Goal: Task Accomplishment & Management: Manage account settings

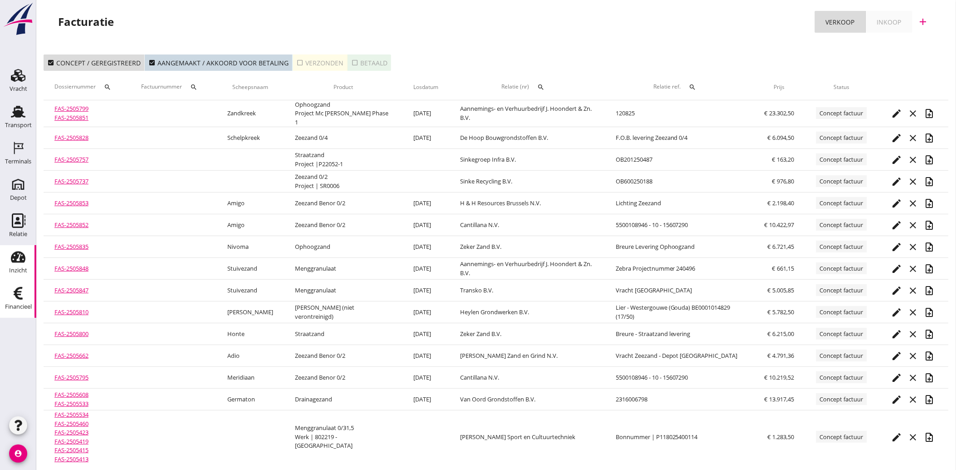
click at [21, 263] on icon "Inzicht" at bounding box center [18, 257] width 15 height 15
click at [19, 304] on div "Financieel" at bounding box center [18, 307] width 27 height 6
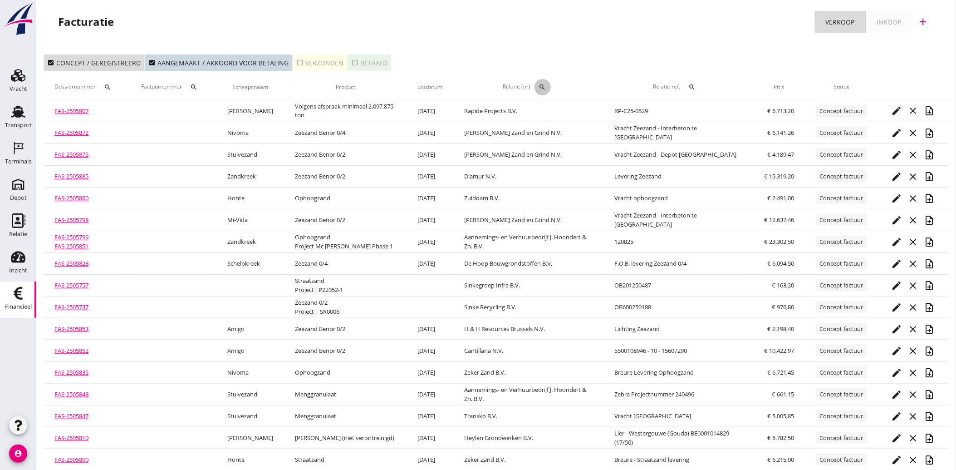
click at [542, 84] on icon "search" at bounding box center [542, 87] width 7 height 7
click at [560, 110] on input "text" at bounding box center [584, 113] width 94 height 15
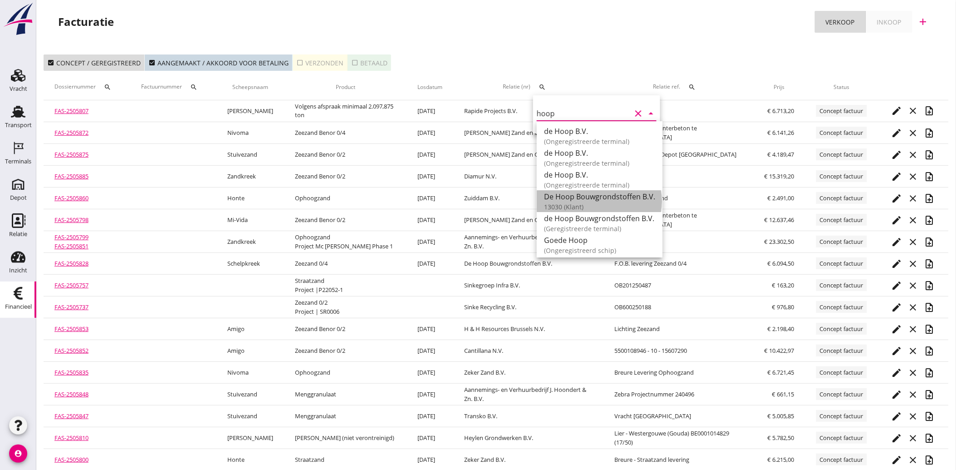
click at [584, 194] on div "De Hoop Bouwgrondstoffen B.V." at bounding box center [599, 196] width 111 height 11
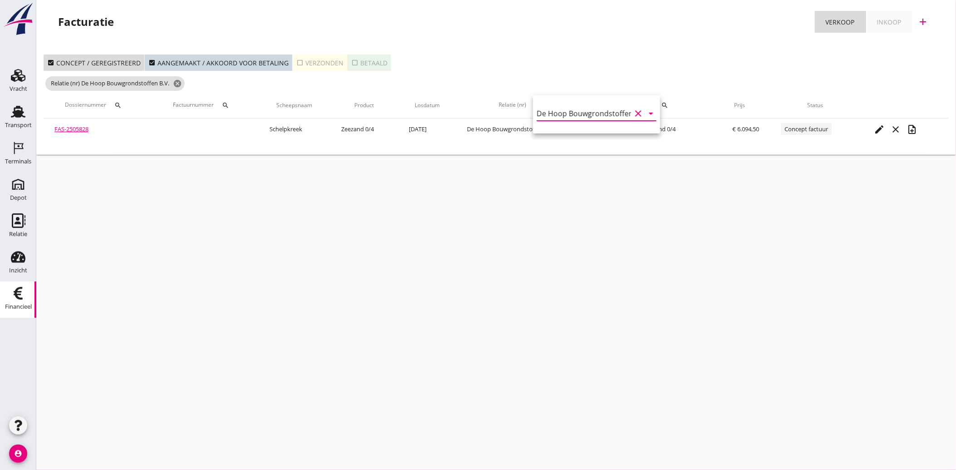
type input "De Hoop Bouwgrondstoffen B.V. (13030)"
click at [293, 57] on button "check_box_outline_blank Verzonden" at bounding box center [320, 62] width 55 height 16
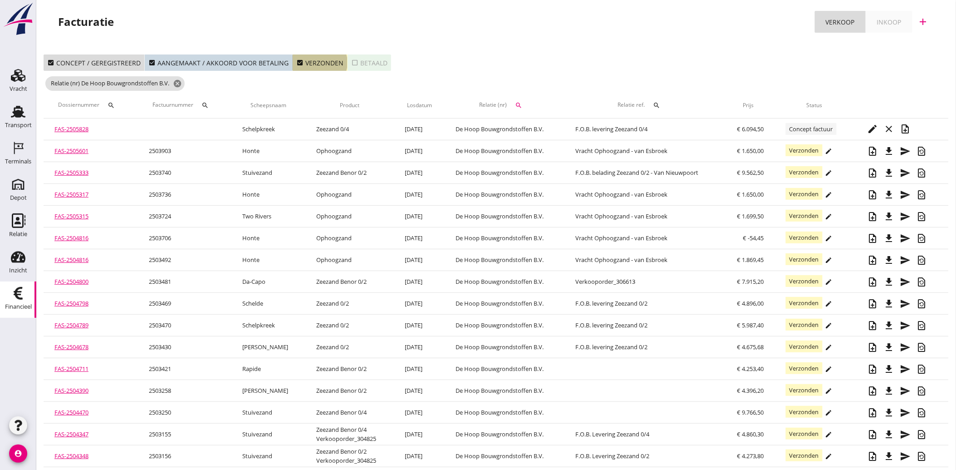
click at [296, 63] on icon "check_box" at bounding box center [299, 62] width 7 height 7
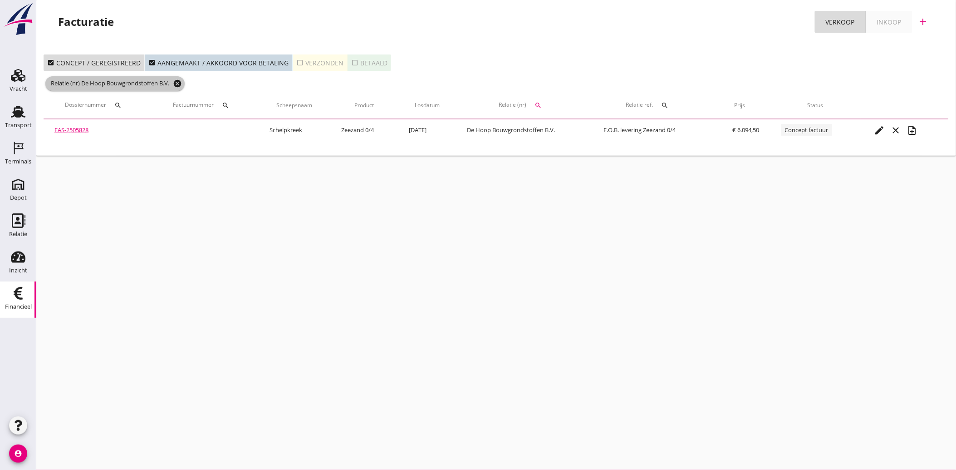
click at [183, 82] on span "Relatie (nr) De Hoop Bouwgrondstoffen B.V. cancel" at bounding box center [114, 83] width 139 height 15
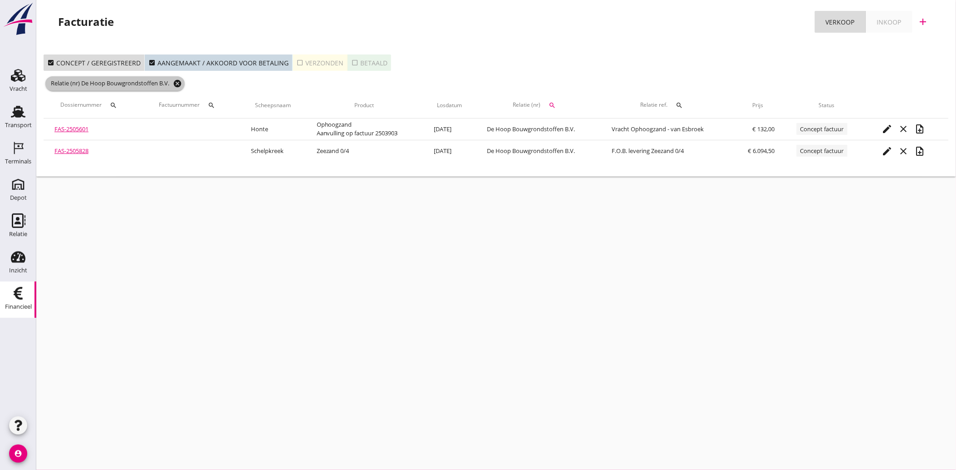
click at [179, 82] on icon "cancel" at bounding box center [177, 83] width 9 height 9
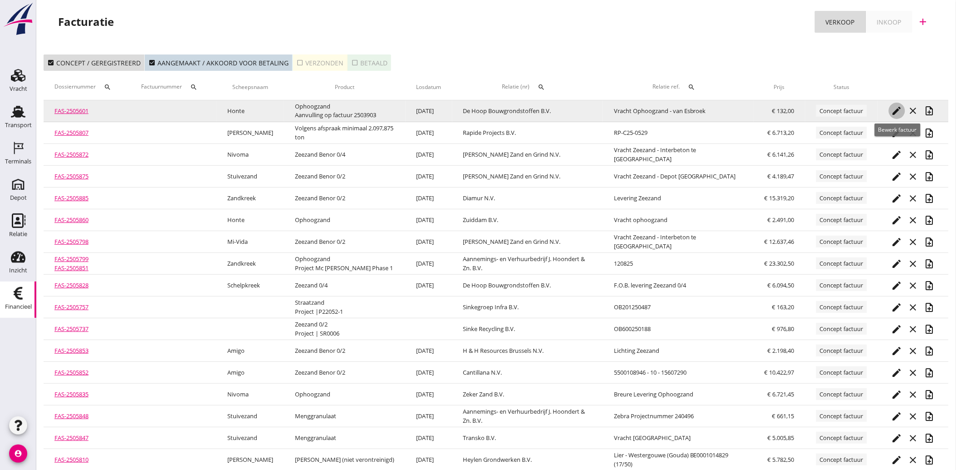
click at [897, 107] on icon "edit" at bounding box center [897, 110] width 11 height 11
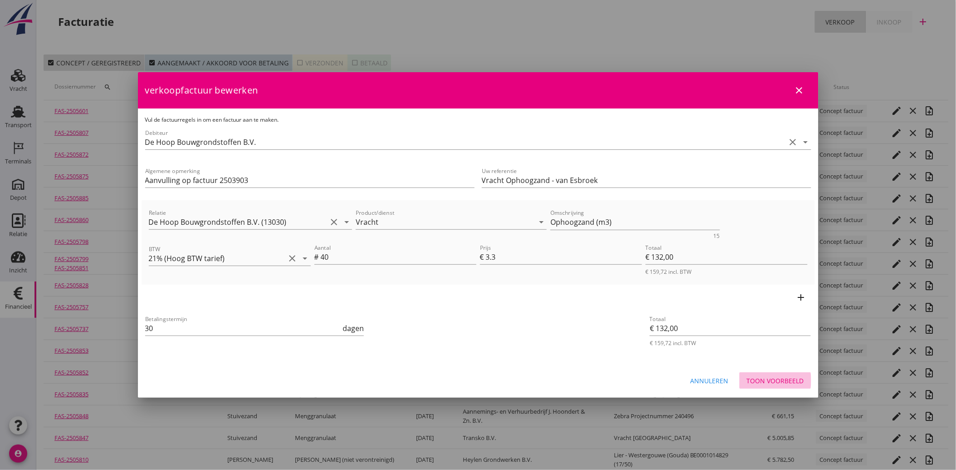
click at [782, 382] on div "Toon voorbeeld" at bounding box center [775, 381] width 57 height 10
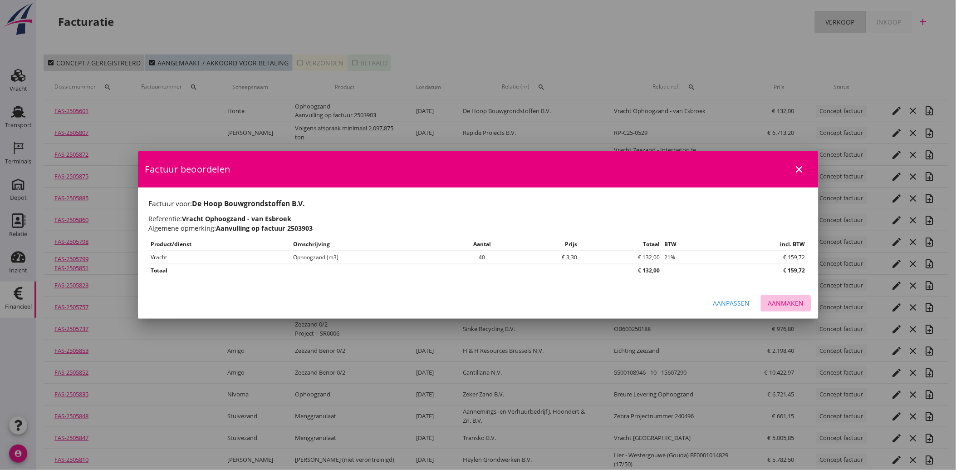
click at [796, 298] on div "Aanmaken" at bounding box center [786, 303] width 36 height 10
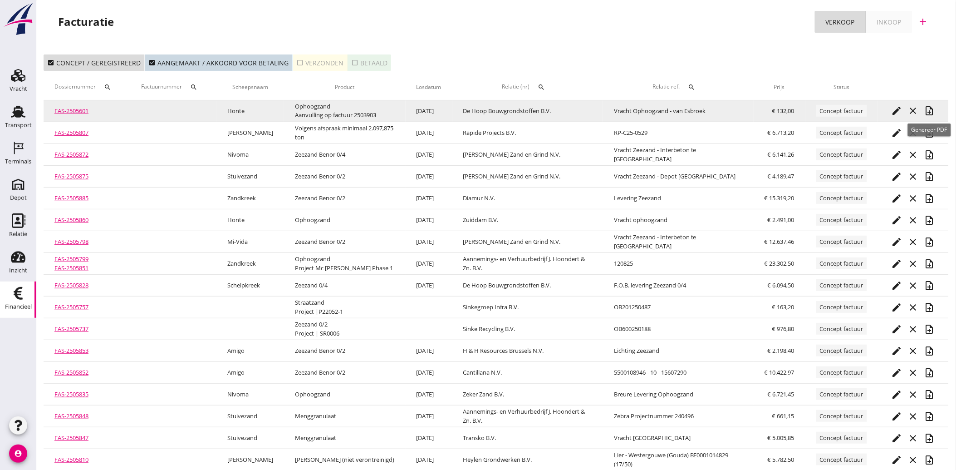
click at [928, 109] on icon "note_add" at bounding box center [930, 110] width 11 height 11
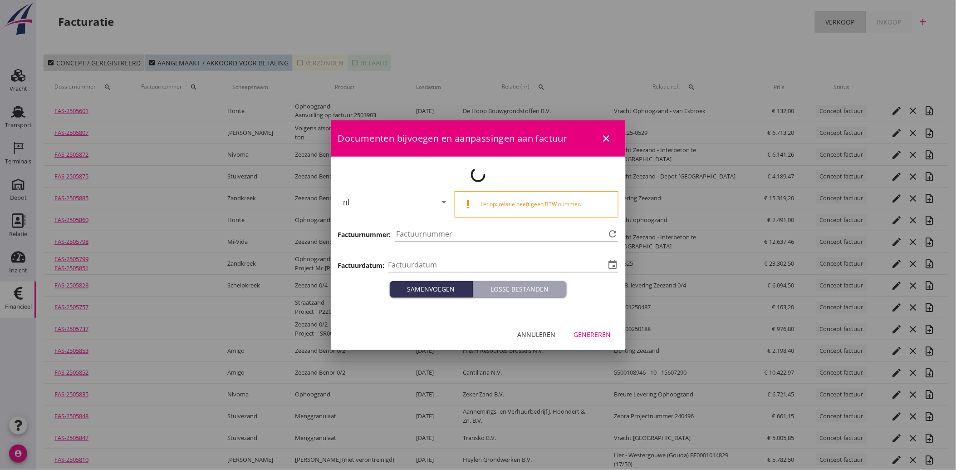
type input "[DATE]"
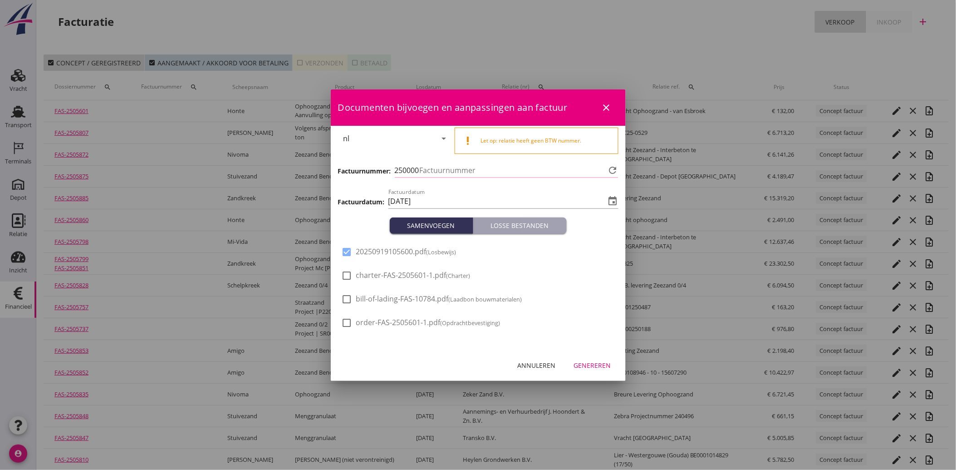
type input "4064"
click at [593, 365] on div "Genereren" at bounding box center [592, 365] width 37 height 10
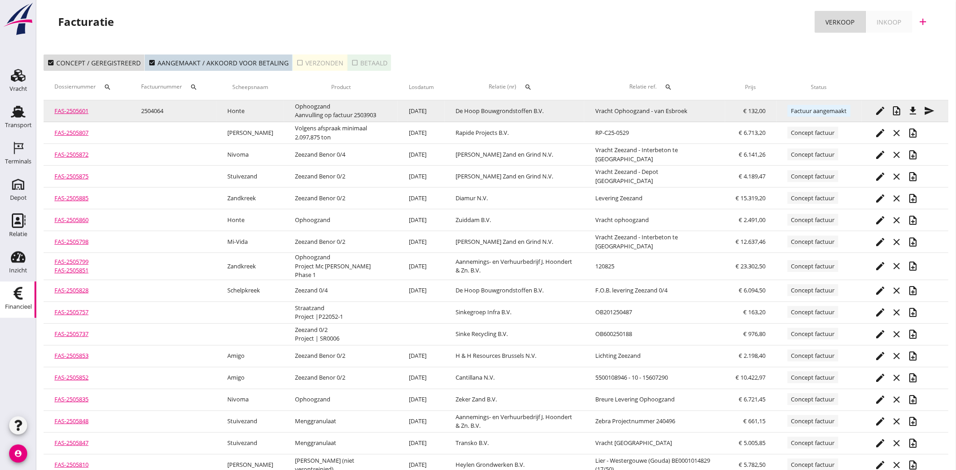
click at [910, 110] on icon "file_download" at bounding box center [913, 110] width 11 height 11
click at [933, 108] on icon "send" at bounding box center [930, 110] width 11 height 11
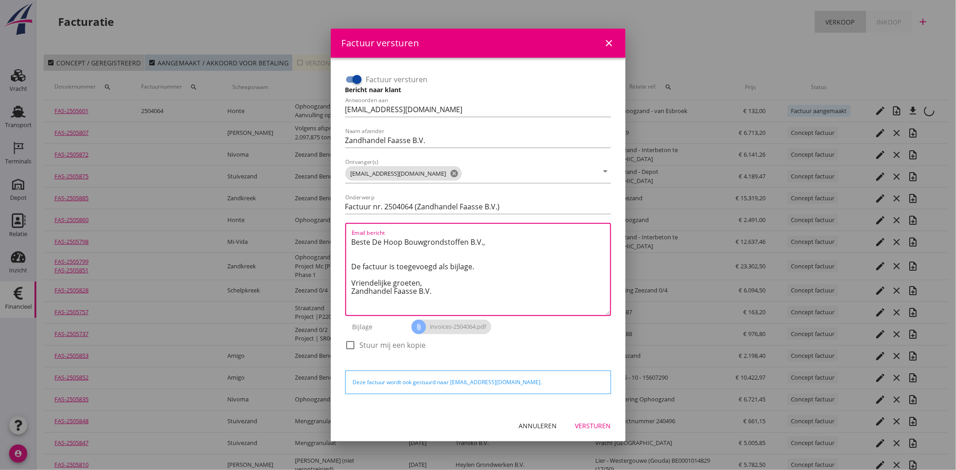
drag, startPoint x: 437, startPoint y: 296, endPoint x: 342, endPoint y: 231, distance: 114.9
click at [342, 231] on div "Factuur versturen Bericht naar klant Antwoorden aan [EMAIL_ADDRESS][DOMAIN_NAME…" at bounding box center [478, 217] width 273 height 296
paste textarea "Geachte heer/mevrouw, Hierbij zenden wij u onze factuur i.v.m. de door ons aan …"
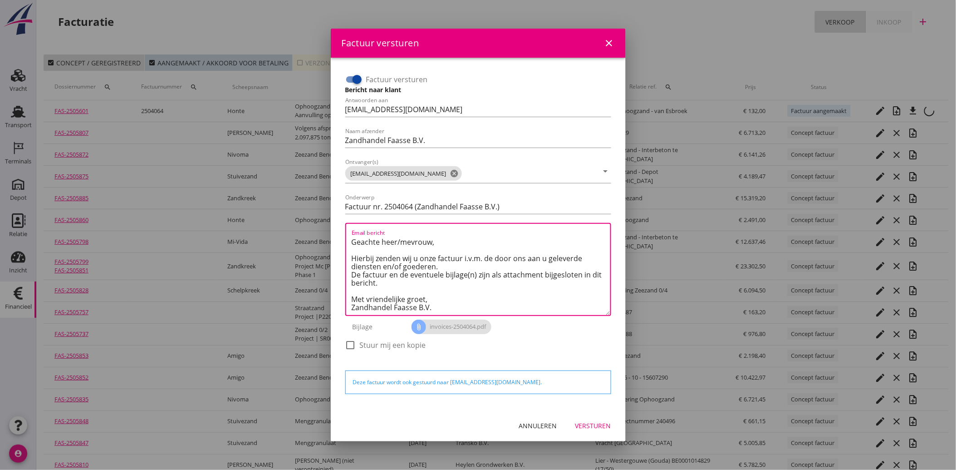
type textarea "Geachte heer/mevrouw, Hierbij zenden wij u onze factuur i.v.m. de door ons aan …"
click at [600, 426] on div "Versturen" at bounding box center [593, 426] width 36 height 10
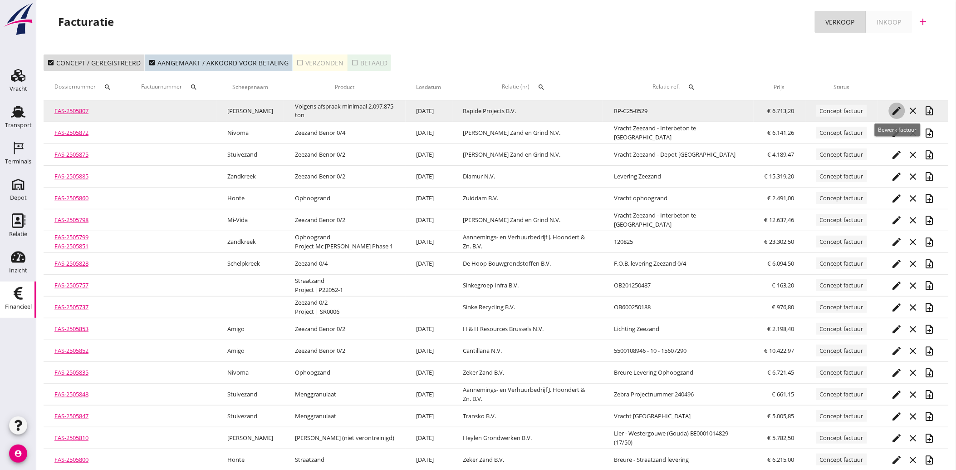
click at [899, 110] on icon "edit" at bounding box center [897, 110] width 11 height 11
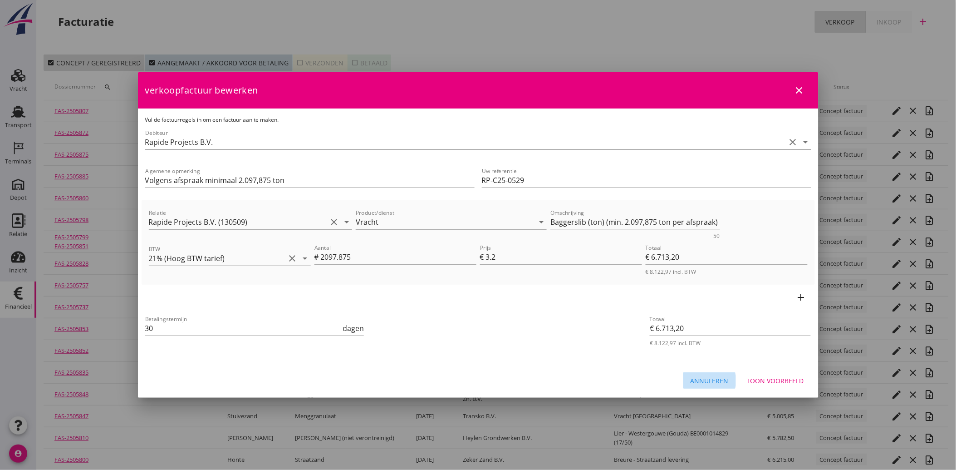
click at [723, 379] on div "Annuleren" at bounding box center [710, 381] width 38 height 10
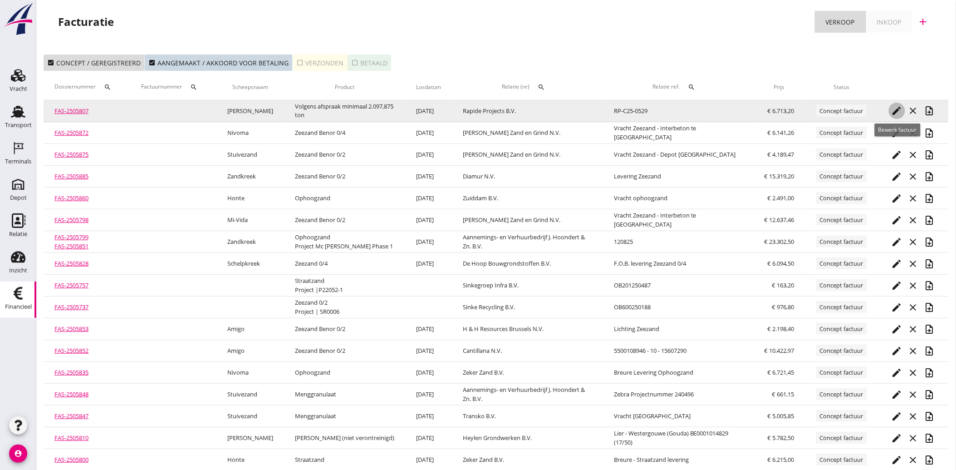
click at [899, 106] on icon "edit" at bounding box center [897, 110] width 11 height 11
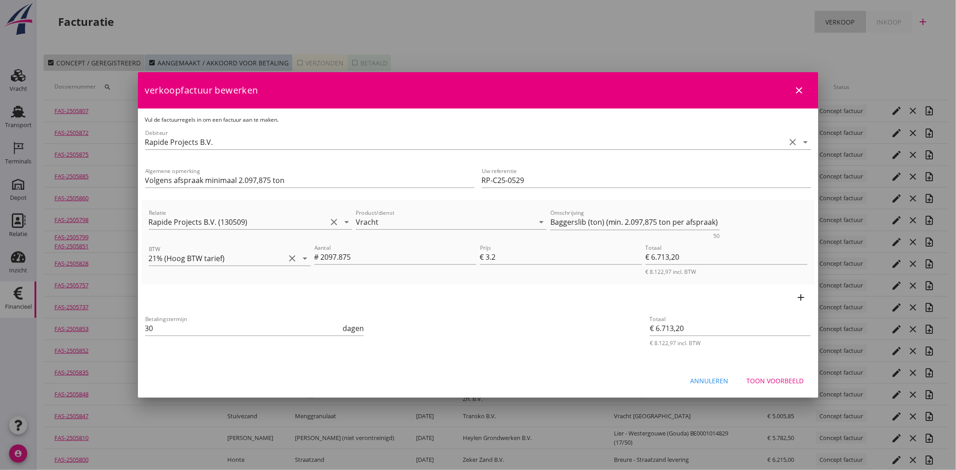
click at [774, 379] on div "Toon voorbeeld" at bounding box center [775, 381] width 57 height 10
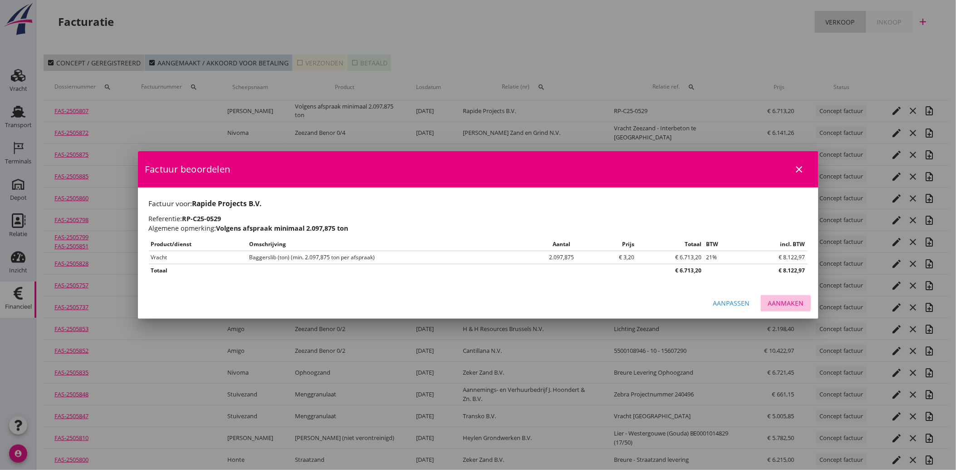
click at [782, 302] on div "Aanmaken" at bounding box center [786, 303] width 36 height 10
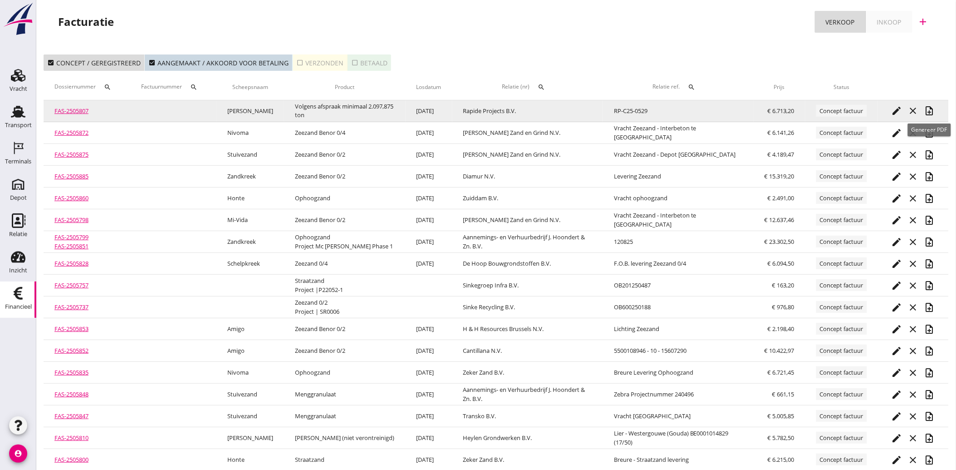
click at [930, 111] on icon "note_add" at bounding box center [930, 110] width 11 height 11
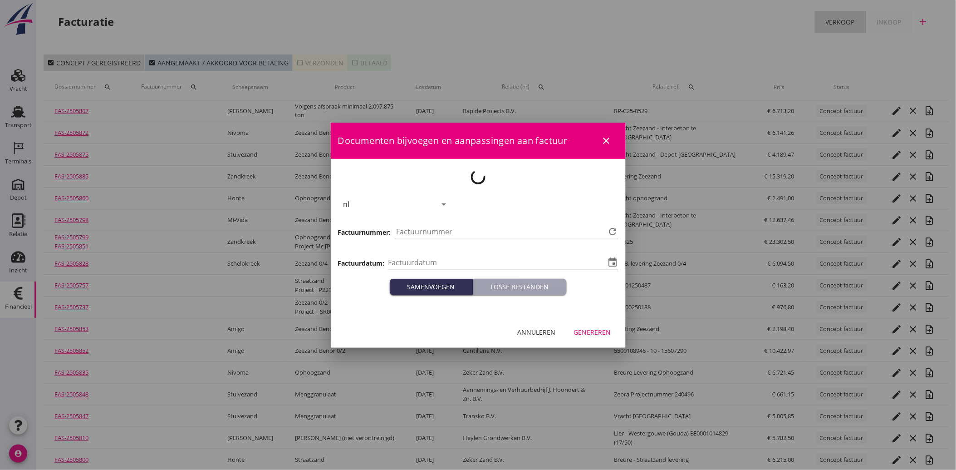
type input "[DATE]"
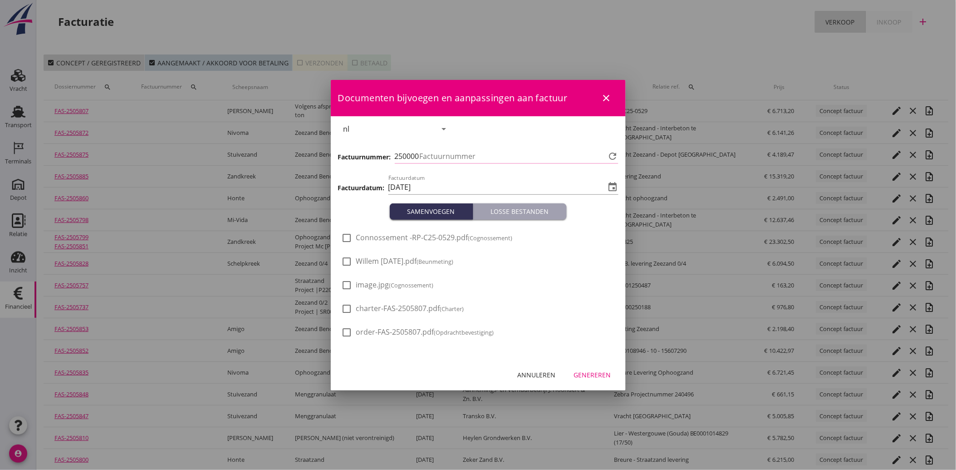
type input "4065"
click at [349, 256] on div at bounding box center [346, 261] width 15 height 15
checkbox input "true"
click at [353, 282] on div at bounding box center [346, 284] width 15 height 15
checkbox input "true"
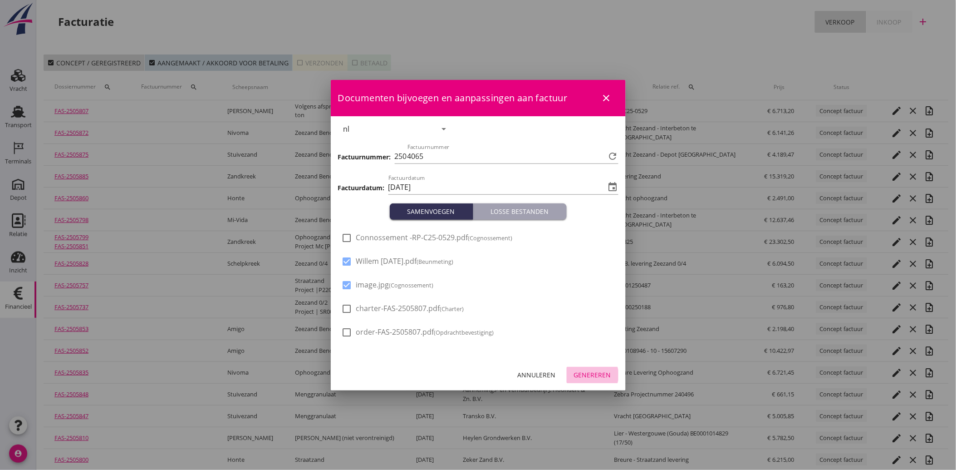
click at [579, 376] on div "Genereren" at bounding box center [592, 375] width 37 height 10
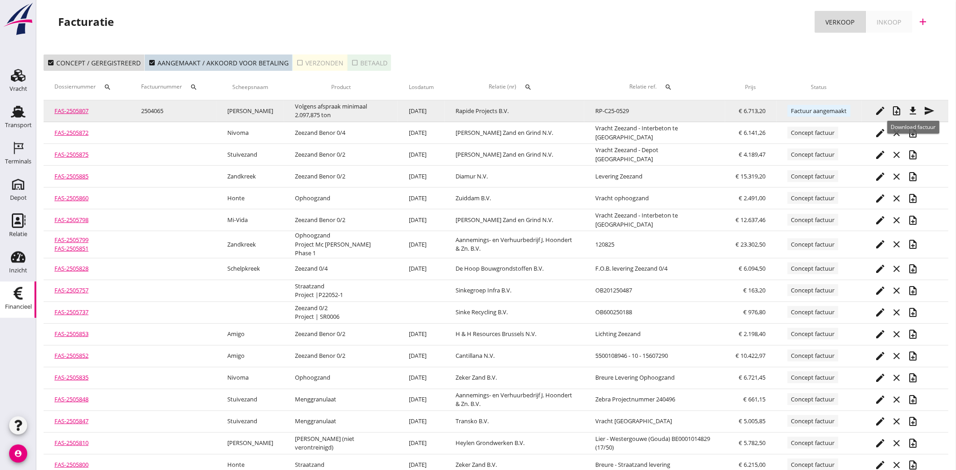
click at [915, 110] on icon "file_download" at bounding box center [913, 110] width 11 height 11
click at [925, 110] on icon "send" at bounding box center [930, 110] width 11 height 11
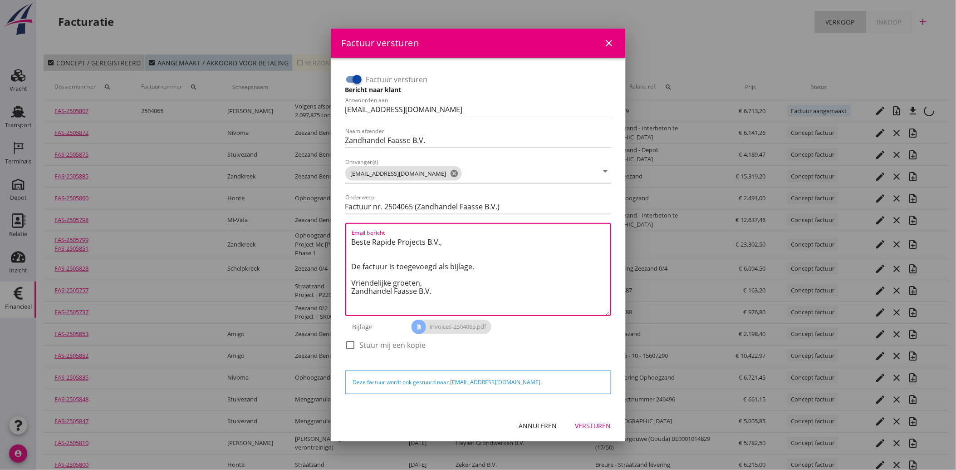
drag, startPoint x: 440, startPoint y: 294, endPoint x: 309, endPoint y: 229, distance: 146.6
click at [309, 229] on div "Factuur versturen close Factuur versturen Bericht naar klant Antwoorden aan [EM…" at bounding box center [478, 278] width 956 height 556
paste textarea "he Narrow Road to the [GEOGRAPHIC_DATA]"
click at [506, 256] on textarea "he Narrow Road to the [GEOGRAPHIC_DATA]" at bounding box center [481, 275] width 259 height 80
drag, startPoint x: 493, startPoint y: 246, endPoint x: 329, endPoint y: 248, distance: 164.8
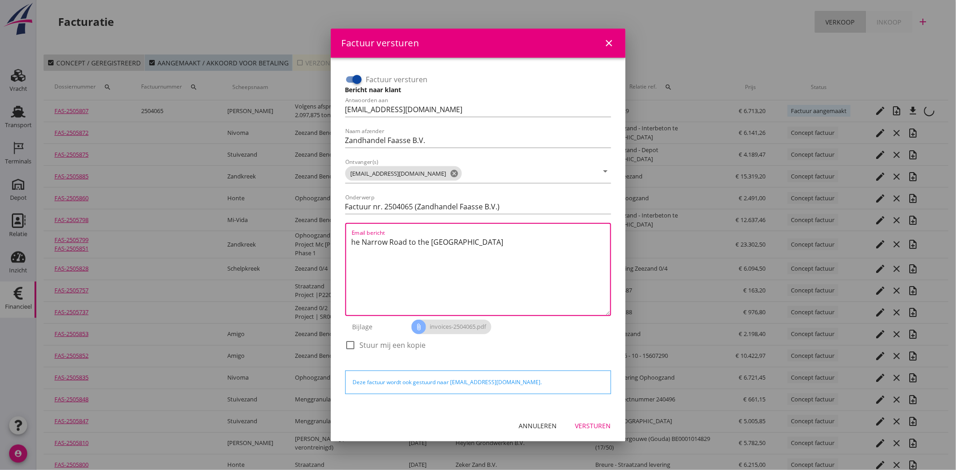
click at [329, 248] on div "Factuur versturen close Factuur versturen Bericht naar klant Antwoorden aan [EM…" at bounding box center [478, 278] width 956 height 556
click at [348, 239] on div "Email bericht he Narrow Road to the [GEOGRAPHIC_DATA]" at bounding box center [478, 269] width 266 height 93
drag, startPoint x: 349, startPoint y: 239, endPoint x: 484, endPoint y: 248, distance: 134.7
click at [483, 249] on div "Email bericht he Narrow Road to the [GEOGRAPHIC_DATA]" at bounding box center [478, 269] width 266 height 93
click at [487, 242] on textarea "he Narrow Road to the [GEOGRAPHIC_DATA]" at bounding box center [481, 275] width 259 height 80
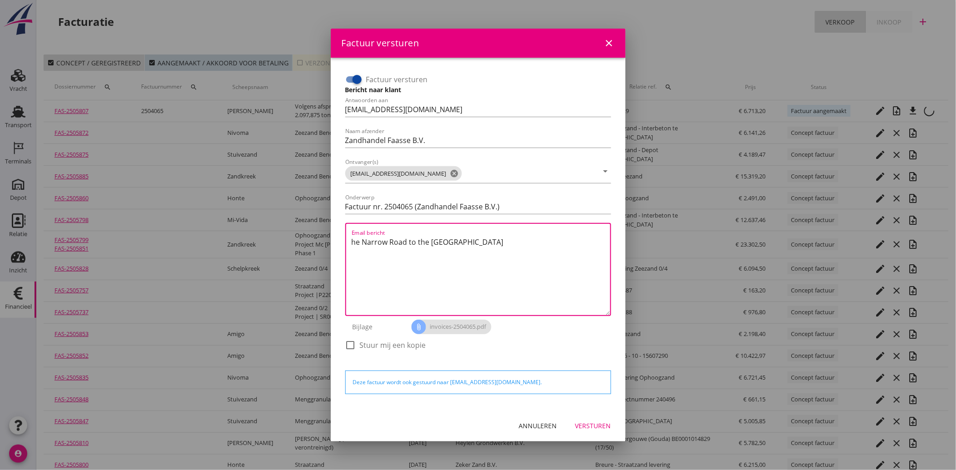
drag, startPoint x: 465, startPoint y: 243, endPoint x: 353, endPoint y: 243, distance: 112.1
click at [353, 243] on textarea "he Narrow Road to the [GEOGRAPHIC_DATA]" at bounding box center [481, 275] width 259 height 80
paste textarea "Geachte heer/mevrouw, Hierbij zenden wij u onze factuur i.v.m. de door ons aan …"
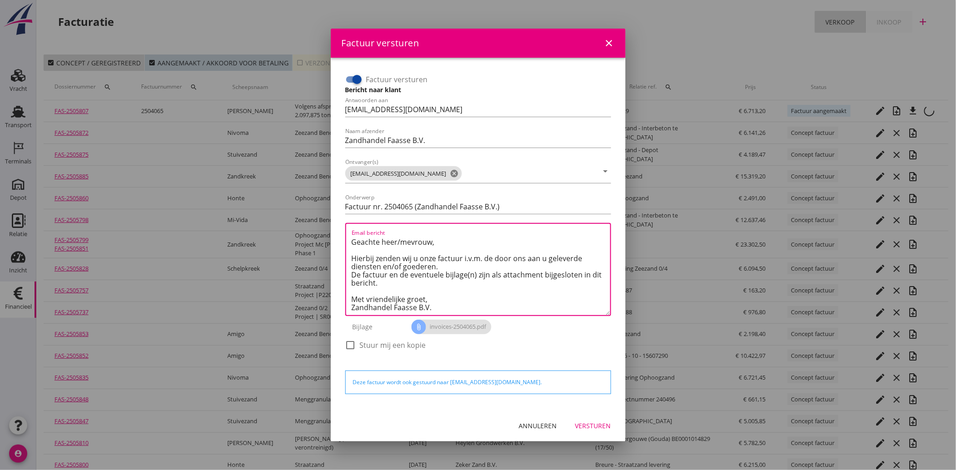
scroll to position [5, 0]
type textarea "Geachte heer/mevrouw, Hierbij zenden wij u onze factuur i.v.m. de door ons aan …"
click at [596, 418] on button "Versturen" at bounding box center [593, 426] width 50 height 16
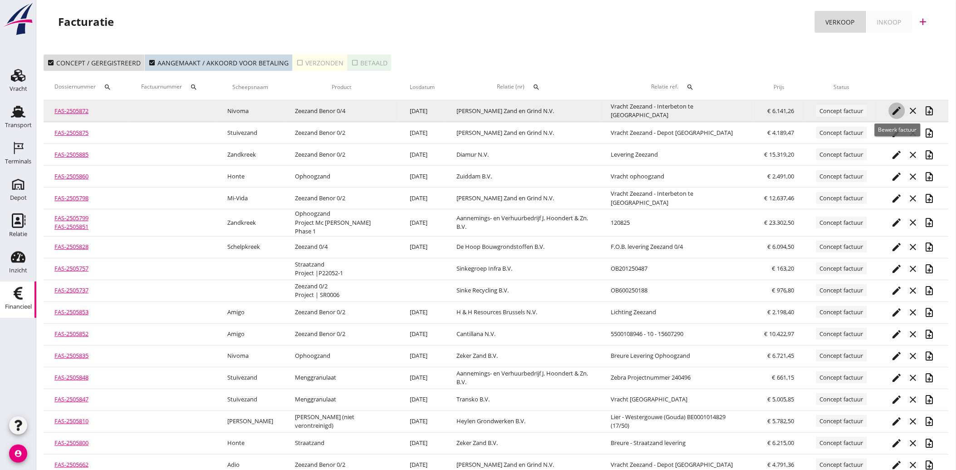
click at [901, 104] on button "edit" at bounding box center [897, 111] width 16 height 16
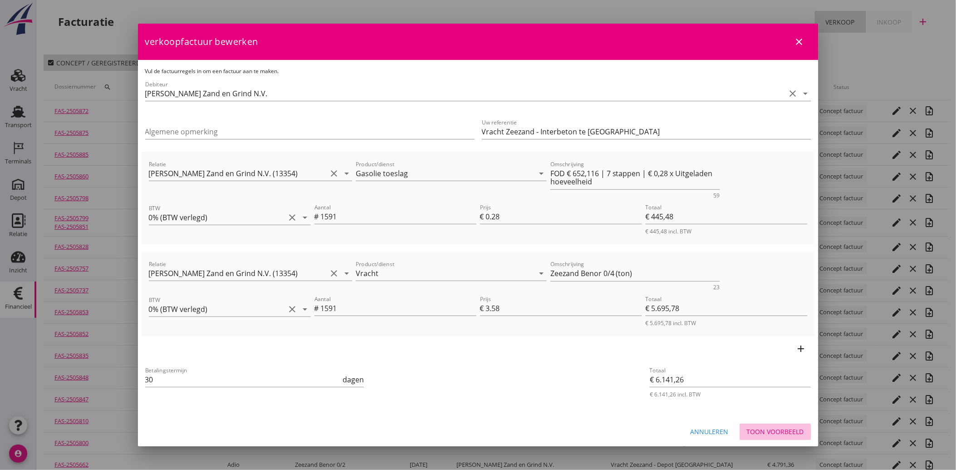
click at [772, 436] on button "Toon voorbeeld" at bounding box center [776, 431] width 72 height 16
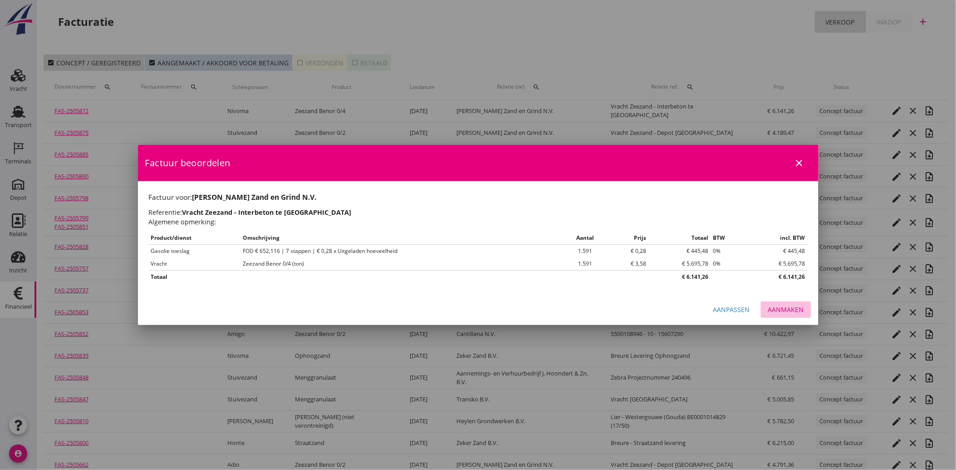
click at [788, 310] on div "Aanmaken" at bounding box center [786, 310] width 36 height 10
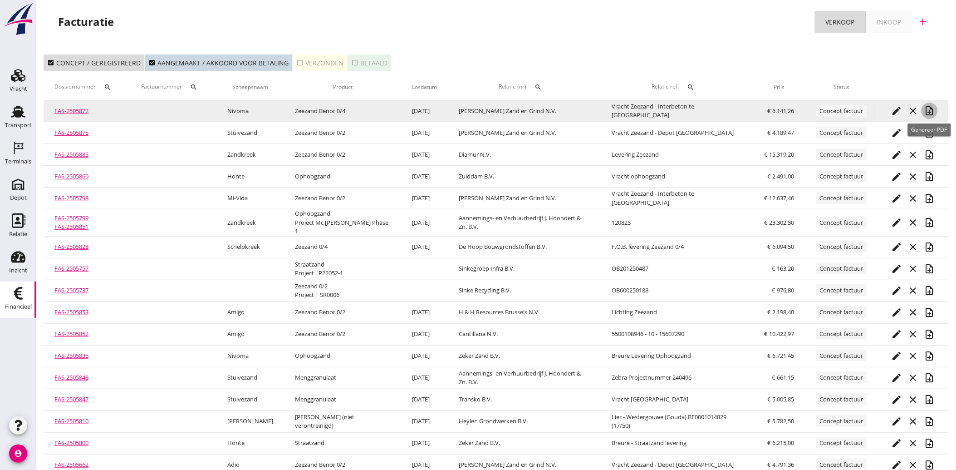
click at [929, 108] on icon "note_add" at bounding box center [930, 110] width 11 height 11
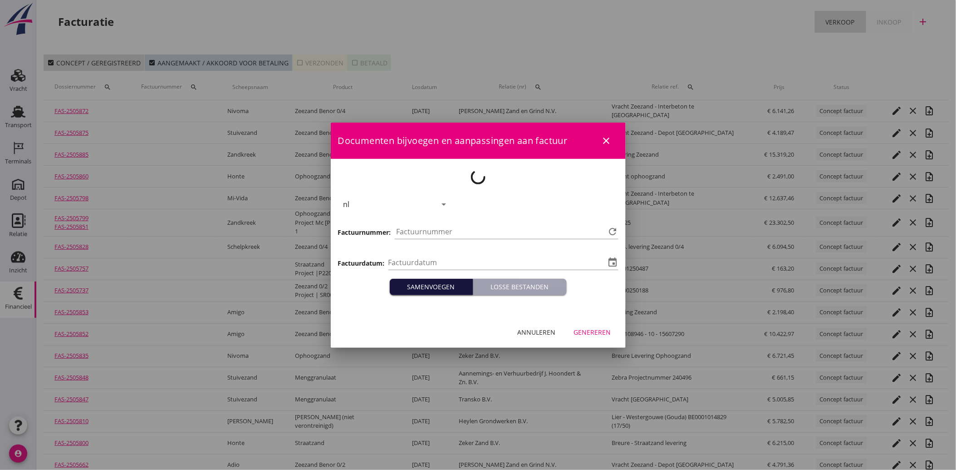
type input "[DATE]"
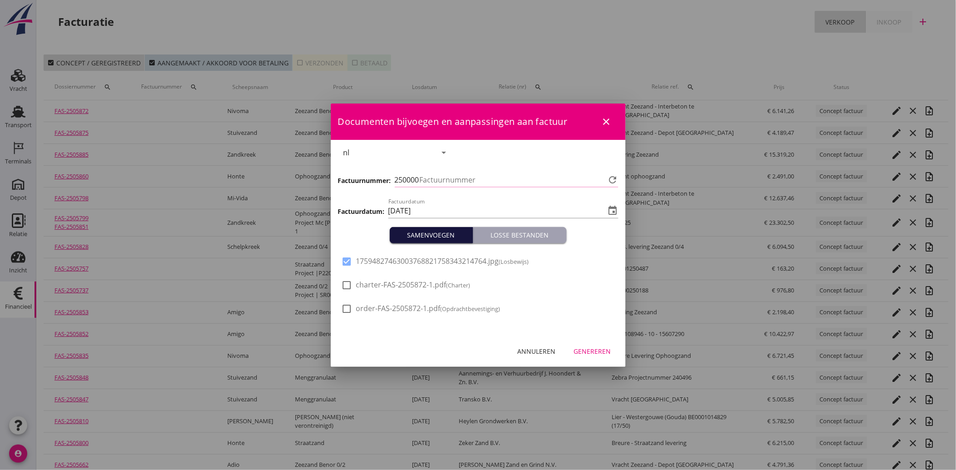
type input "4066"
click at [594, 353] on div "Genereren" at bounding box center [592, 351] width 37 height 10
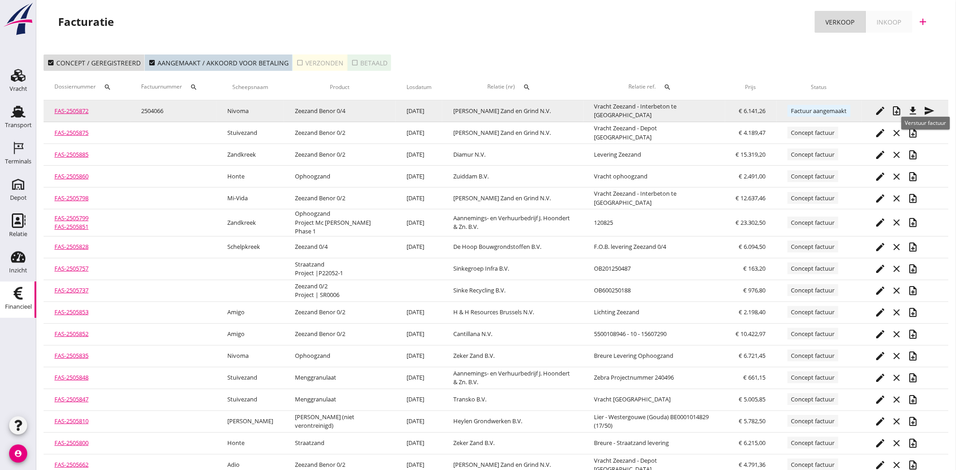
click at [929, 112] on icon "send" at bounding box center [930, 110] width 11 height 11
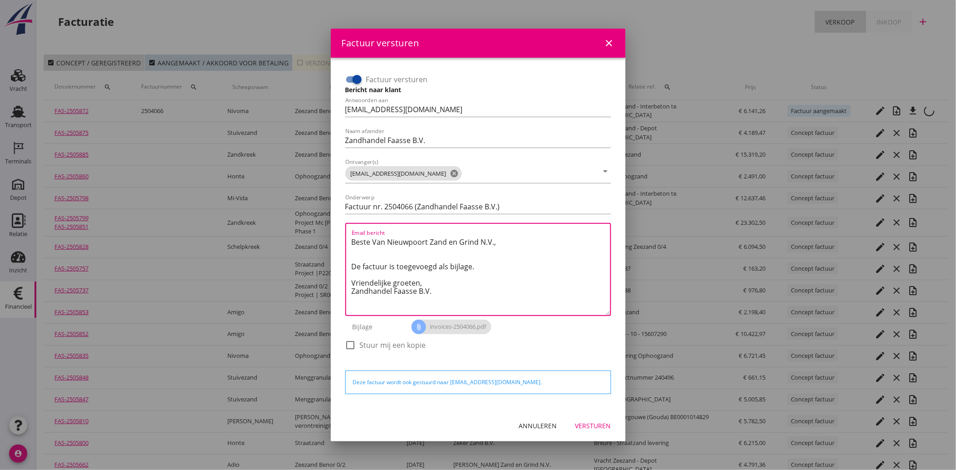
drag, startPoint x: 444, startPoint y: 292, endPoint x: 324, endPoint y: 223, distance: 138.9
click at [324, 223] on div "Factuur versturen close Factuur versturen Bericht naar klant Antwoorden aan [EM…" at bounding box center [478, 293] width 956 height 587
paste textarea "Geachte heer/mevrouw, Hierbij zenden wij u onze factuur i.v.m. de door ons aan …"
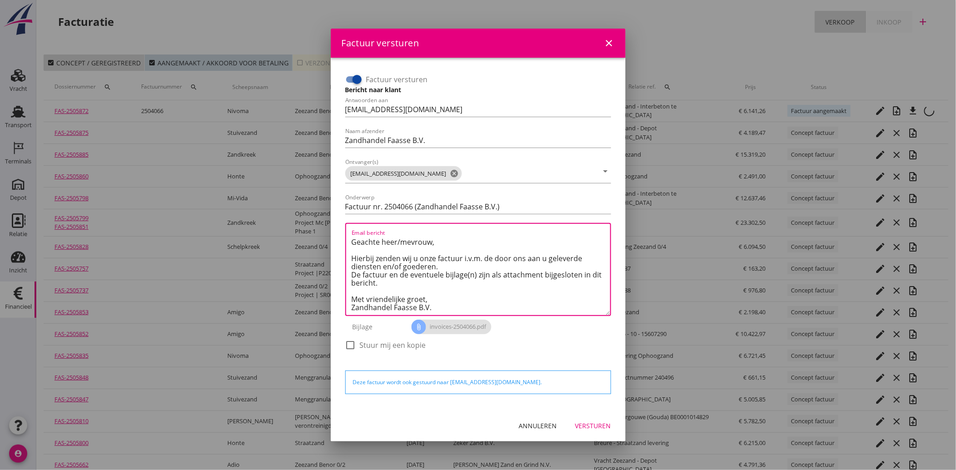
type textarea "Geachte heer/mevrouw, Hierbij zenden wij u onze factuur i.v.m. de door ons aan …"
click at [595, 423] on div "Versturen" at bounding box center [593, 426] width 36 height 10
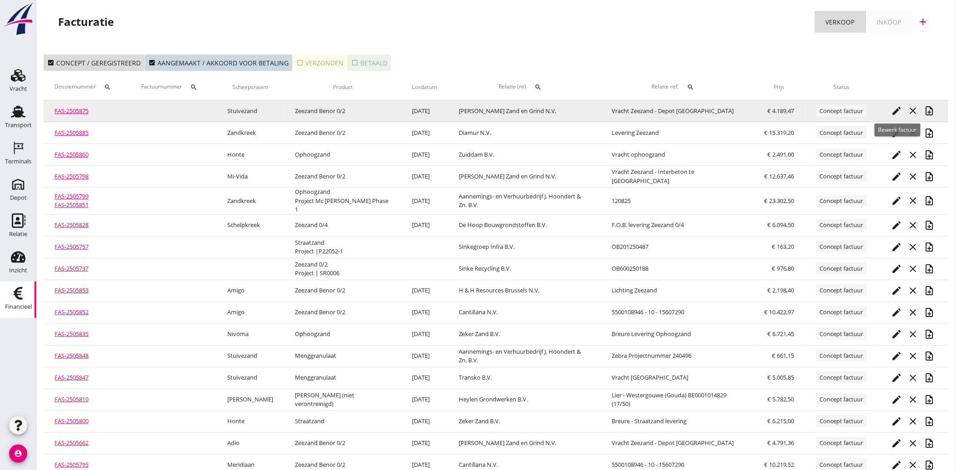
click at [895, 109] on icon "edit" at bounding box center [897, 110] width 11 height 11
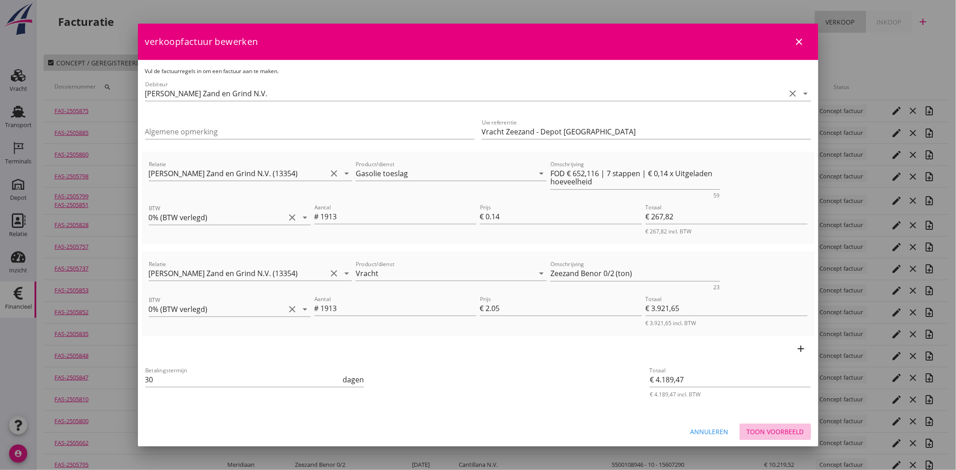
click at [783, 427] on div "Toon voorbeeld" at bounding box center [775, 432] width 57 height 10
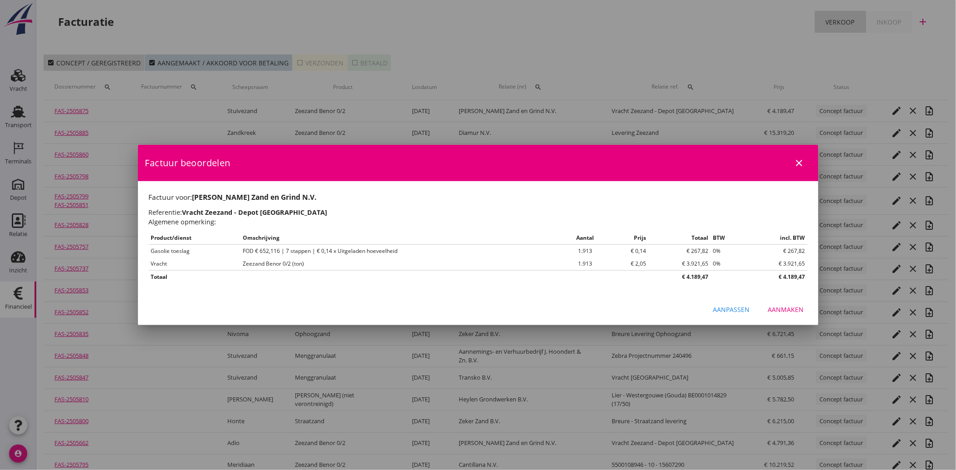
click at [801, 292] on div "Factuur voor: [PERSON_NAME] Zand en Grind N.V. Referentie: Vracht Zeezand - Dep…" at bounding box center [478, 237] width 681 height 113
click at [786, 321] on div "Aanpassen Aanmaken" at bounding box center [478, 309] width 681 height 31
click at [788, 314] on div "Aanmaken" at bounding box center [786, 310] width 36 height 10
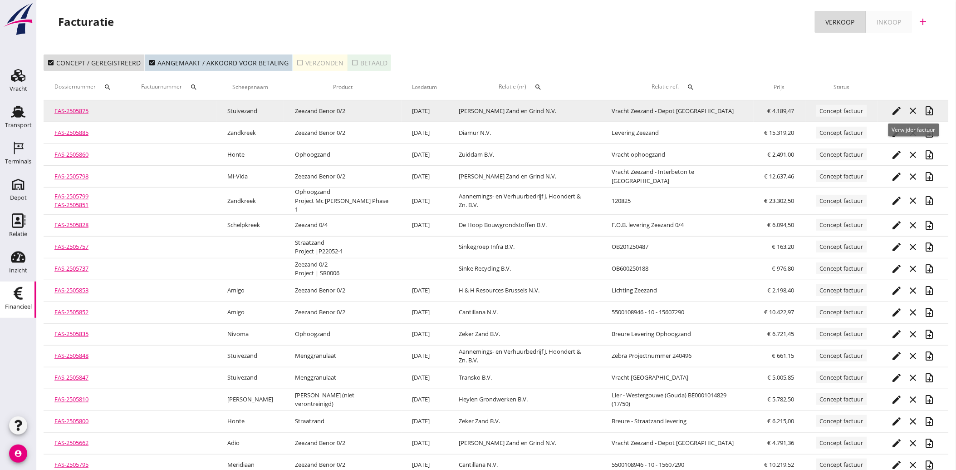
click at [928, 113] on icon "note_add" at bounding box center [930, 110] width 11 height 11
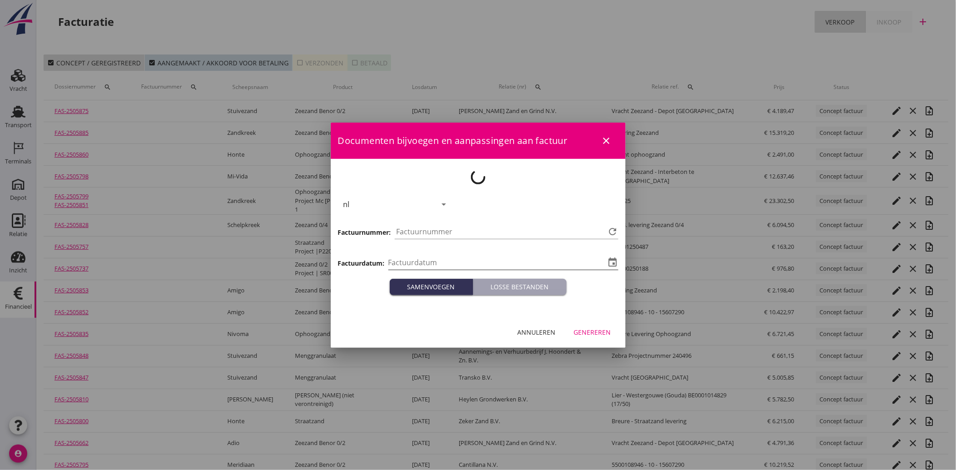
type input "[DATE]"
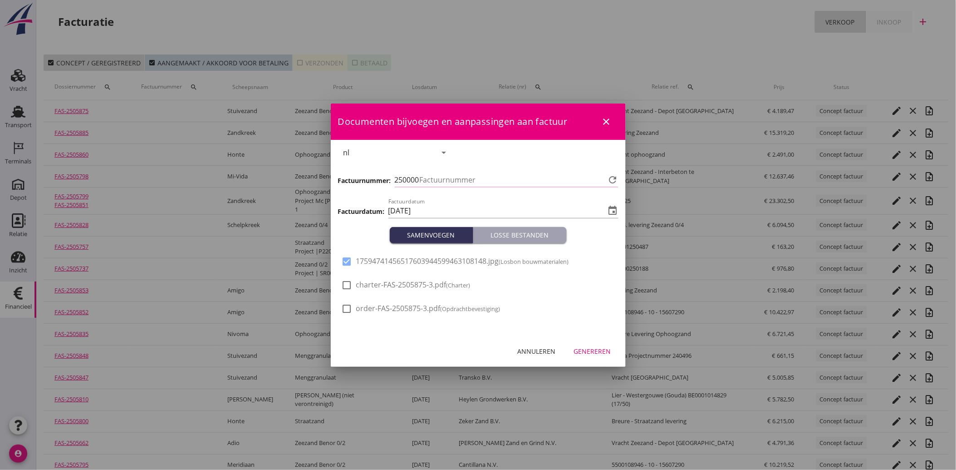
type input "4067"
click at [620, 362] on div "Annuleren Genereren" at bounding box center [478, 351] width 295 height 31
click at [595, 351] on div "Genereren" at bounding box center [592, 351] width 37 height 10
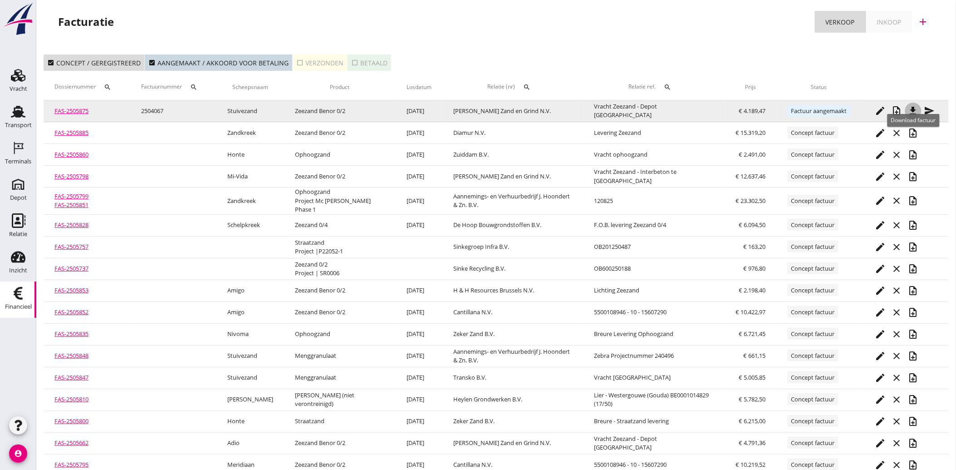
click at [911, 107] on icon "file_download" at bounding box center [913, 110] width 11 height 11
click at [913, 106] on icon "file_download" at bounding box center [913, 110] width 11 height 11
click at [930, 110] on icon "send" at bounding box center [930, 110] width 11 height 11
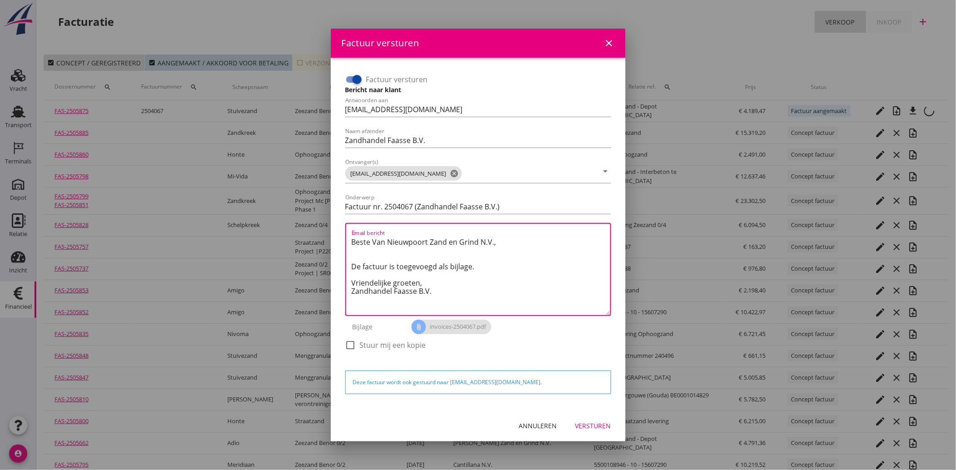
drag, startPoint x: 436, startPoint y: 292, endPoint x: 332, endPoint y: 233, distance: 118.9
click at [332, 233] on div "Factuur versturen Bericht naar klant Antwoorden aan [EMAIL_ADDRESS][DOMAIN_NAME…" at bounding box center [478, 234] width 295 height 352
paste textarea "Geachte heer/mevrouw, Hierbij zenden wij u onze factuur i.v.m. de door ons aan …"
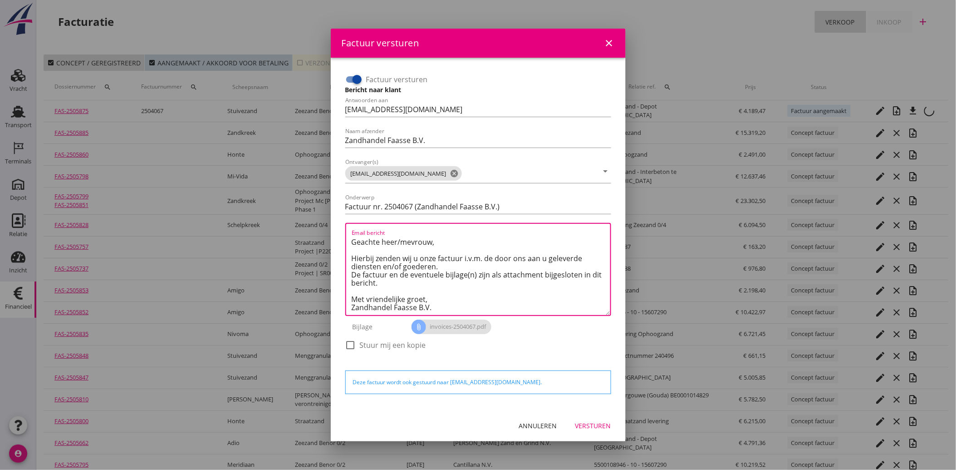
type textarea "Geachte heer/mevrouw, Hierbij zenden wij u onze factuur i.v.m. de door ons aan …"
click at [593, 428] on div "Versturen" at bounding box center [593, 426] width 36 height 10
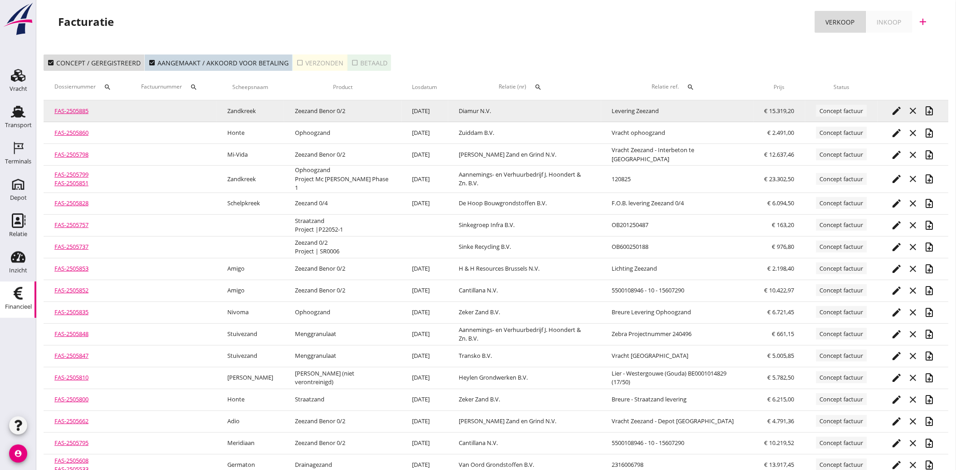
click at [897, 111] on icon "edit" at bounding box center [897, 110] width 11 height 11
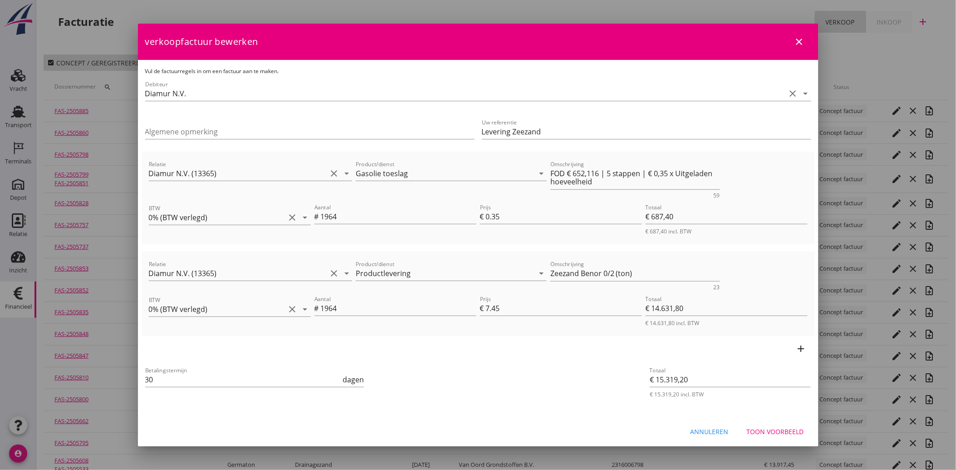
click at [777, 428] on div "Toon voorbeeld" at bounding box center [775, 432] width 57 height 10
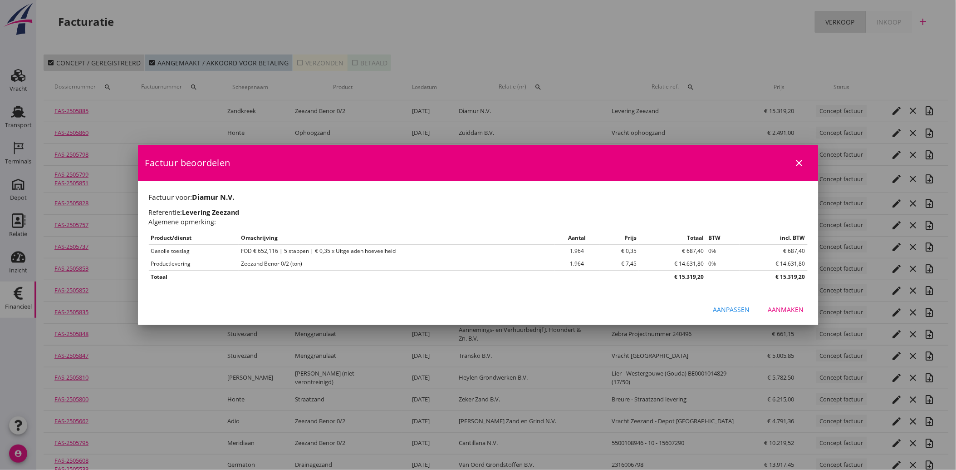
click at [790, 314] on div "Aanmaken" at bounding box center [786, 310] width 36 height 10
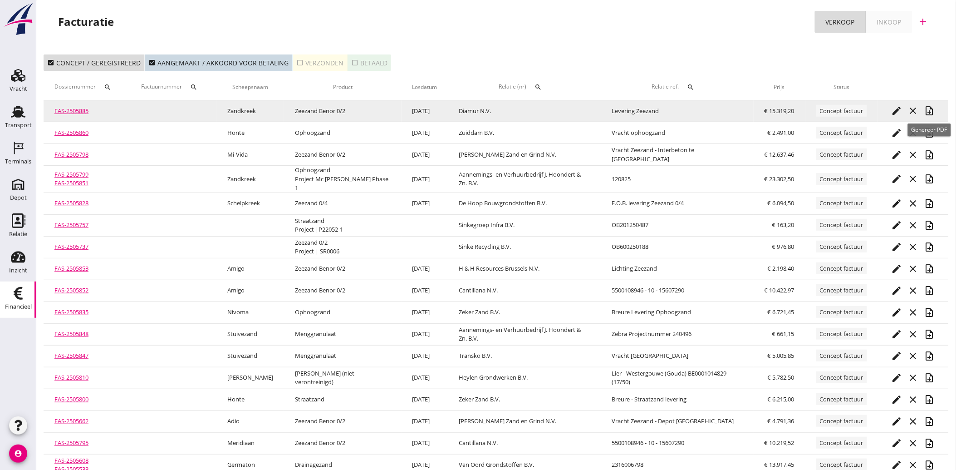
click at [933, 112] on icon "note_add" at bounding box center [930, 110] width 11 height 11
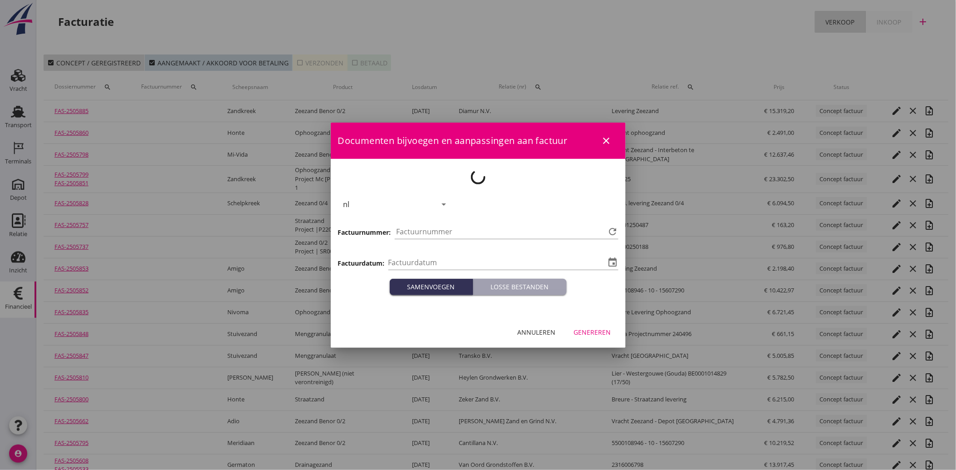
type input "[DATE]"
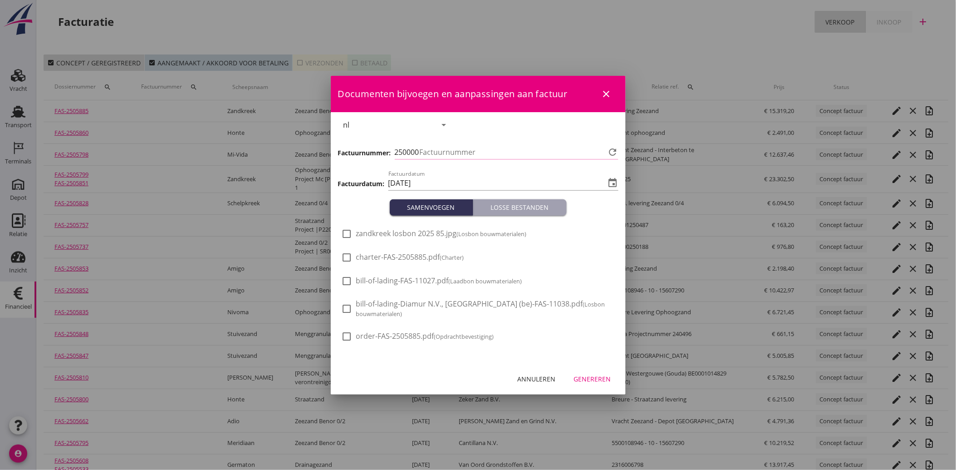
type input "4068"
click at [415, 238] on span "zandkreek losbon 2025 85.jpg (Losbon bouwmaterialen)" at bounding box center [441, 234] width 171 height 10
checkbox input "true"
click at [593, 374] on div "Genereren" at bounding box center [592, 379] width 37 height 10
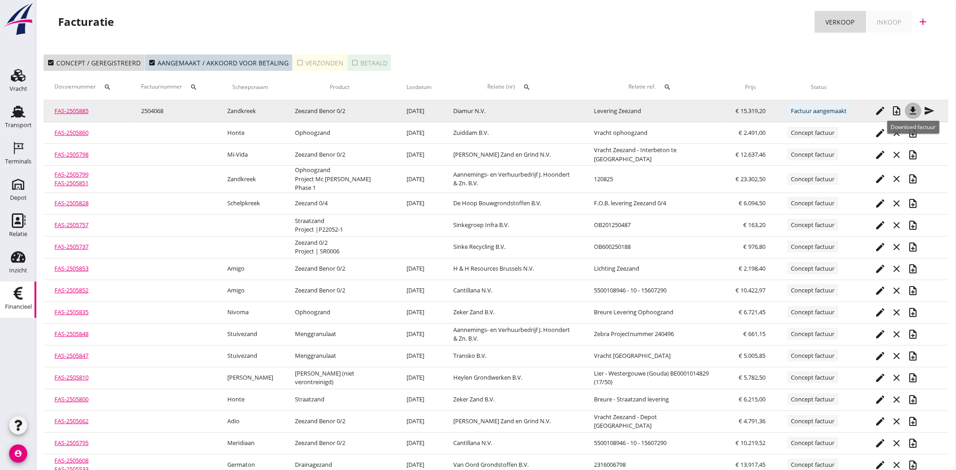
click at [916, 109] on icon "file_download" at bounding box center [913, 110] width 11 height 11
click at [927, 111] on icon "send" at bounding box center [930, 110] width 11 height 11
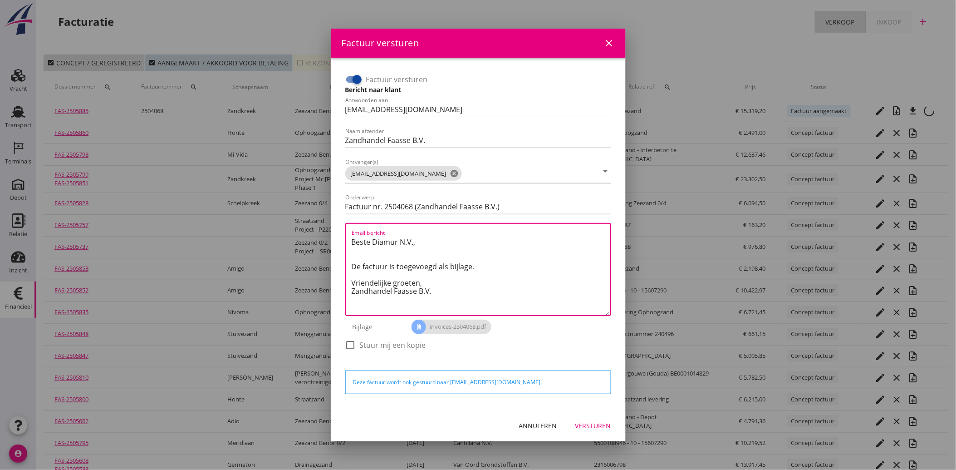
drag, startPoint x: 441, startPoint y: 295, endPoint x: 336, endPoint y: 222, distance: 128.2
click at [336, 222] on div "Factuur versturen Bericht naar klant Antwoorden aan [EMAIL_ADDRESS][DOMAIN_NAME…" at bounding box center [478, 234] width 295 height 352
paste textarea "Geachte heer/mevrouw, Hierbij zenden wij u onze factuur i.v.m. de door ons aan …"
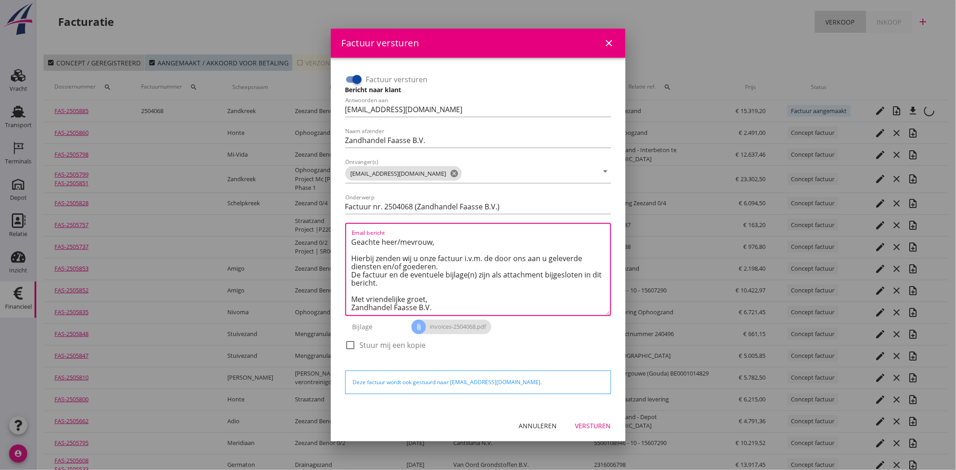
type textarea "Geachte heer/mevrouw, Hierbij zenden wij u onze factuur i.v.m. de door ons aan …"
click at [597, 426] on div "Versturen" at bounding box center [593, 426] width 36 height 10
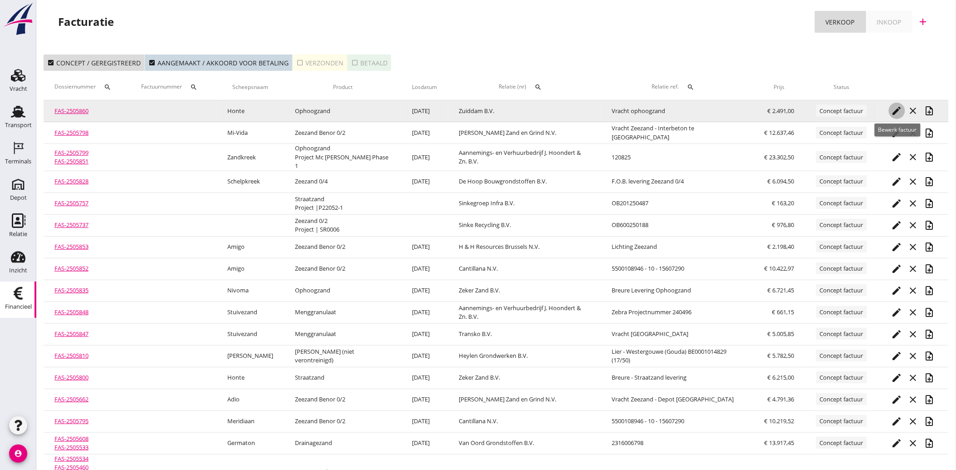
click at [897, 108] on icon "edit" at bounding box center [897, 110] width 11 height 11
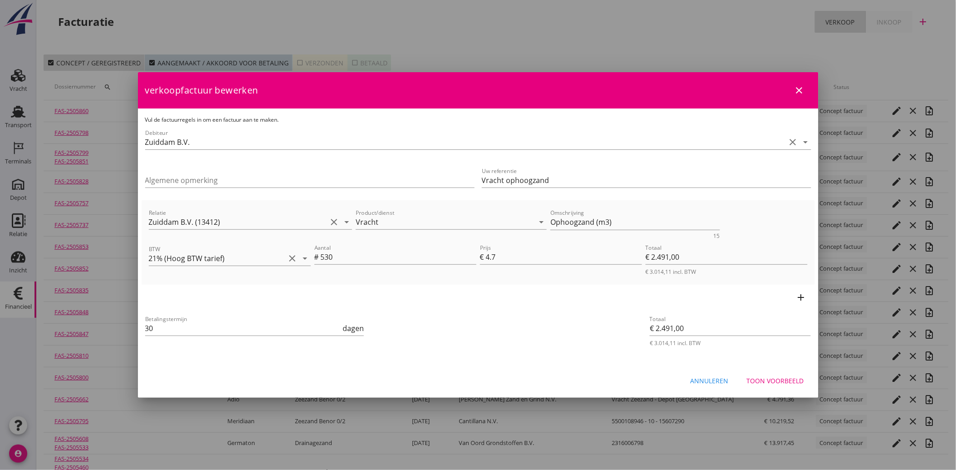
click at [792, 377] on div "Toon voorbeeld" at bounding box center [775, 381] width 57 height 10
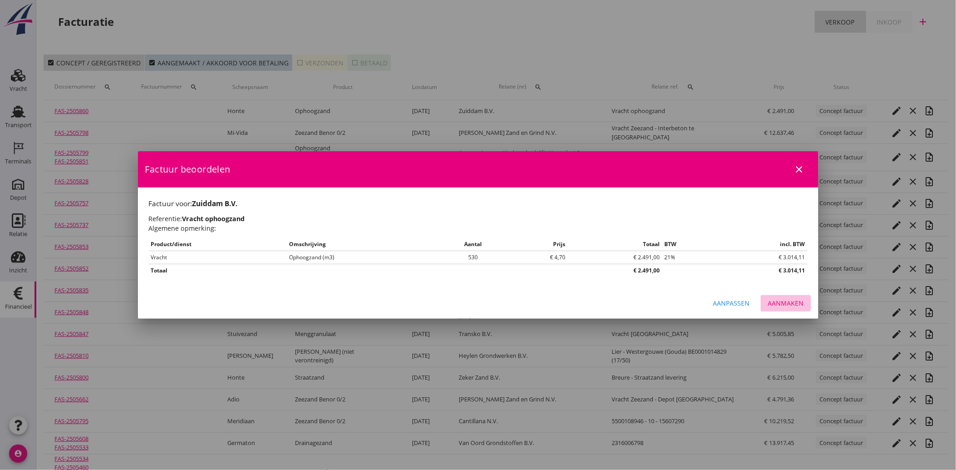
click at [796, 305] on div "Aanmaken" at bounding box center [786, 303] width 36 height 10
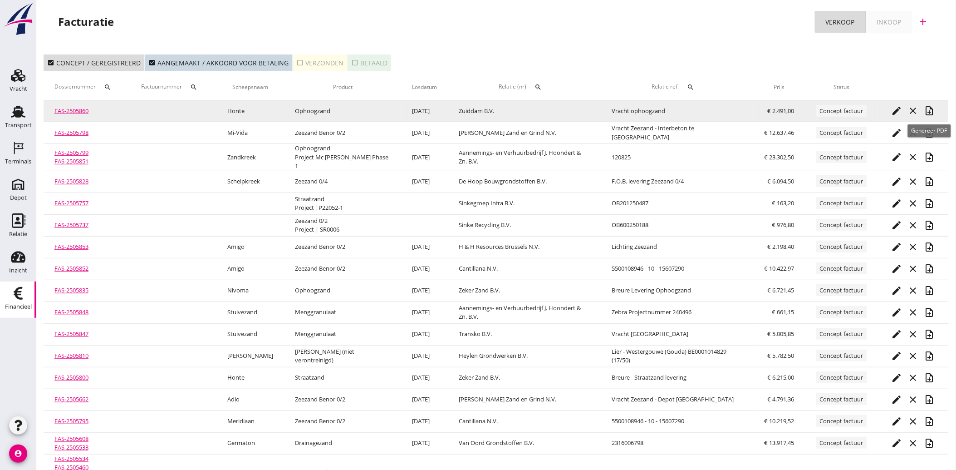
click at [929, 109] on icon "note_add" at bounding box center [930, 110] width 11 height 11
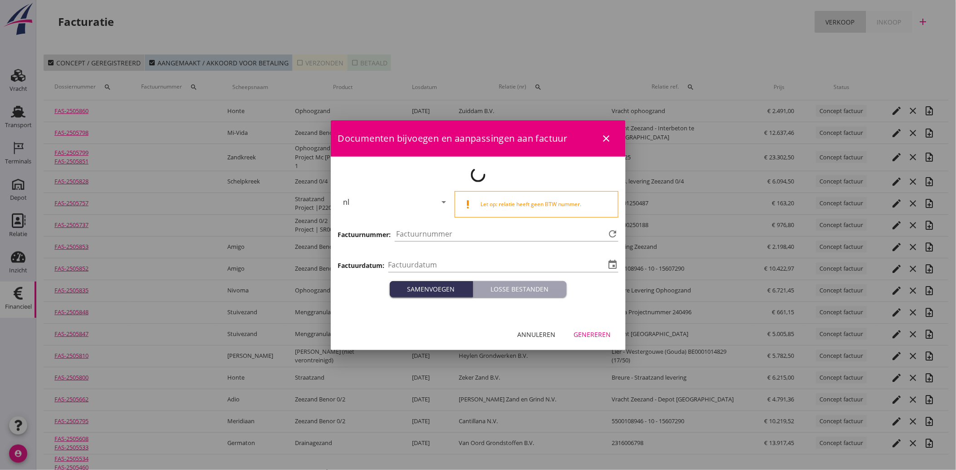
type input "[DATE]"
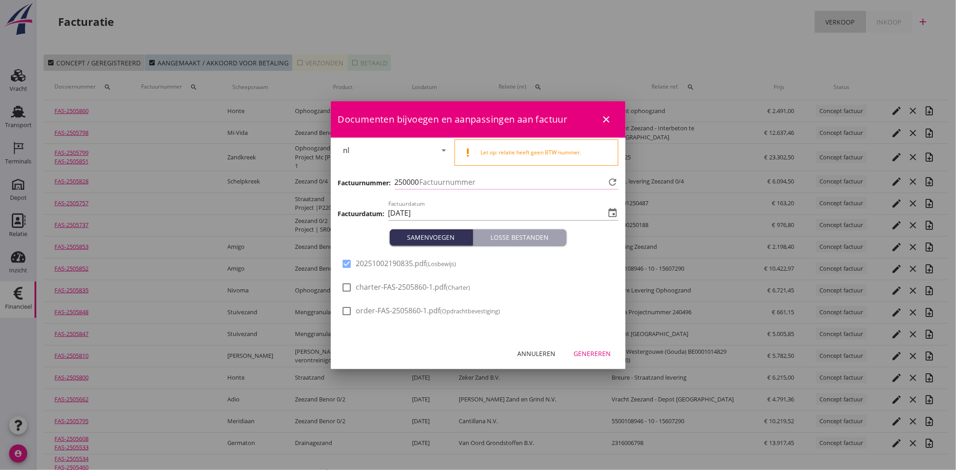
type input "4069"
click at [596, 354] on div "Genereren" at bounding box center [592, 354] width 37 height 10
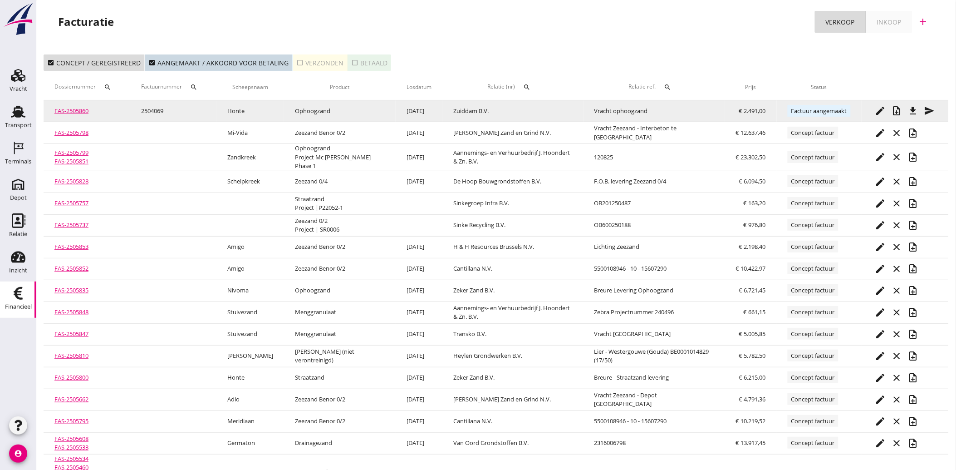
click at [913, 111] on icon "file_download" at bounding box center [913, 110] width 11 height 11
click at [932, 108] on icon "send" at bounding box center [930, 110] width 11 height 11
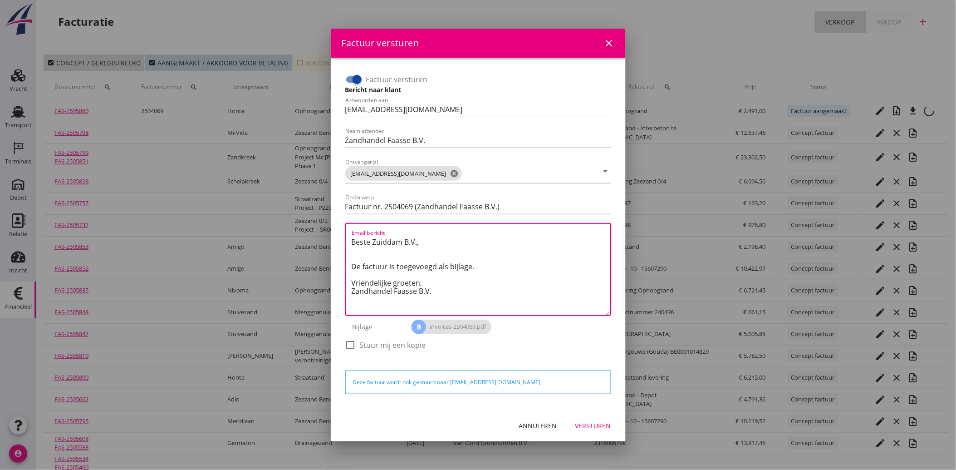
drag, startPoint x: 434, startPoint y: 295, endPoint x: 338, endPoint y: 239, distance: 111.9
click at [338, 239] on div "Factuur versturen Bericht naar klant Antwoorden aan [EMAIL_ADDRESS][DOMAIN_NAME…" at bounding box center [478, 234] width 280 height 338
paste textarea "Geachte heer/mevrouw, Hierbij zenden wij u onze factuur i.v.m. de door ons aan …"
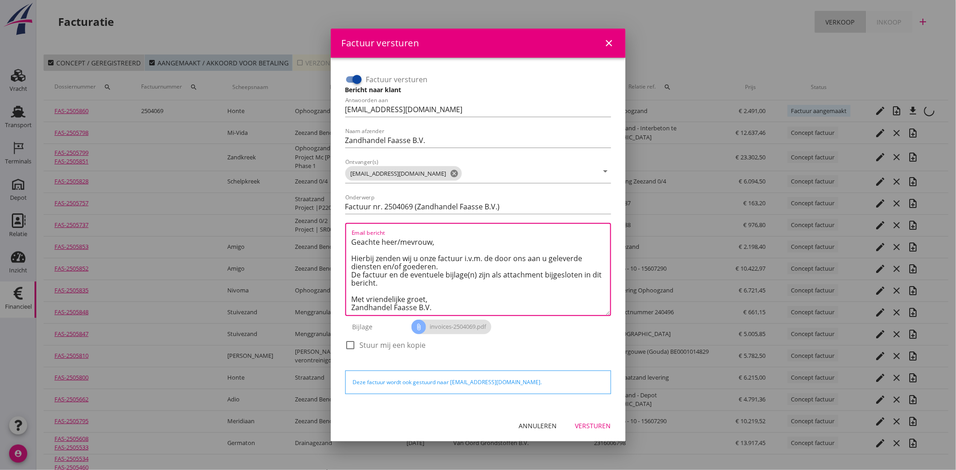
type textarea "Geachte heer/mevrouw, Hierbij zenden wij u onze factuur i.v.m. de door ons aan …"
click at [603, 426] on div "Versturen" at bounding box center [593, 426] width 36 height 10
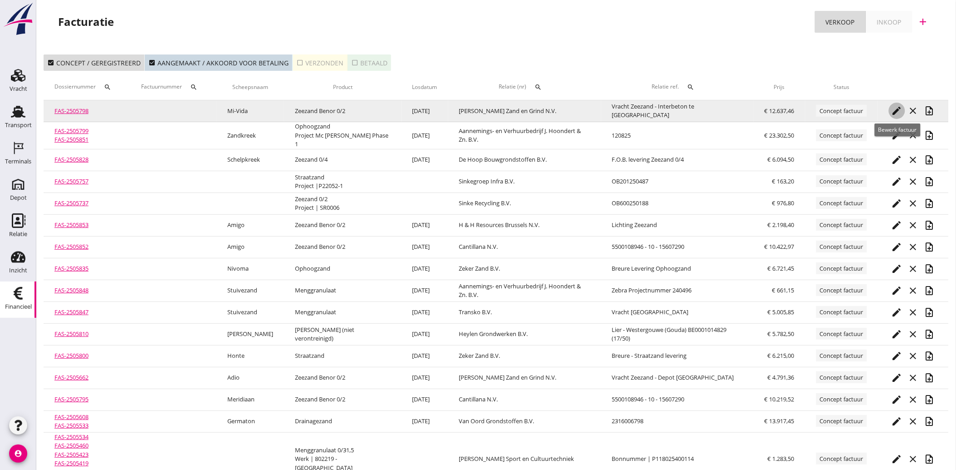
click at [893, 104] on button "edit" at bounding box center [897, 111] width 16 height 16
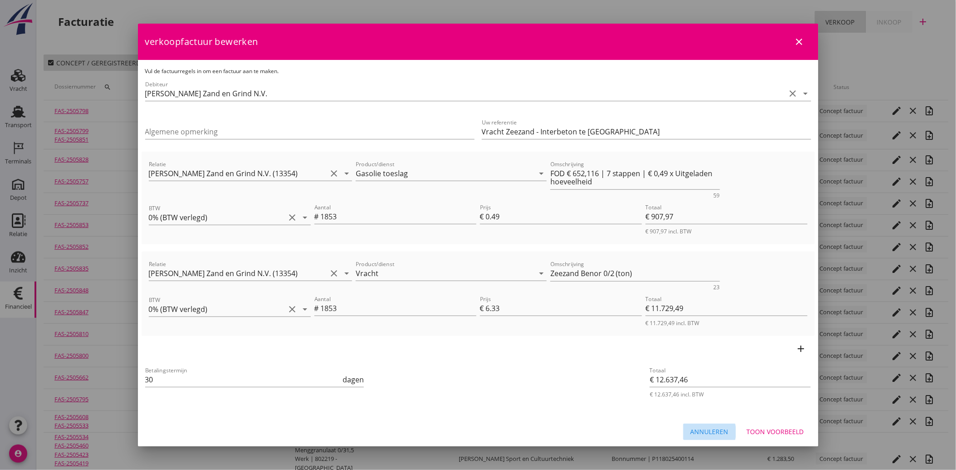
click at [709, 430] on div "Annuleren" at bounding box center [710, 432] width 38 height 10
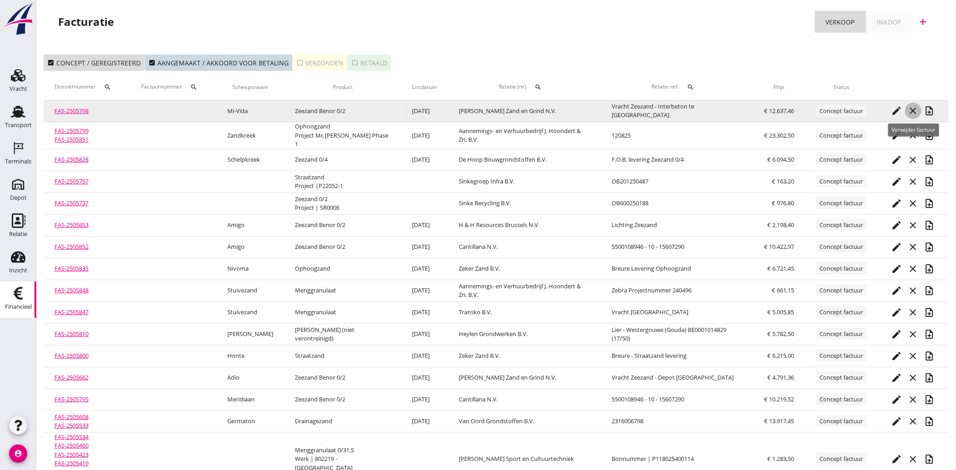
click at [914, 112] on icon "close" at bounding box center [913, 110] width 11 height 11
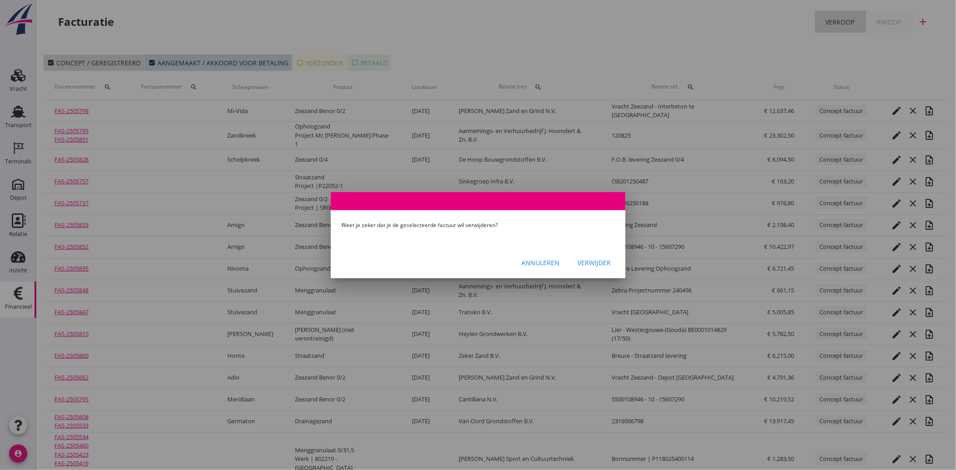
click at [592, 256] on button "Verwijder" at bounding box center [595, 263] width 48 height 16
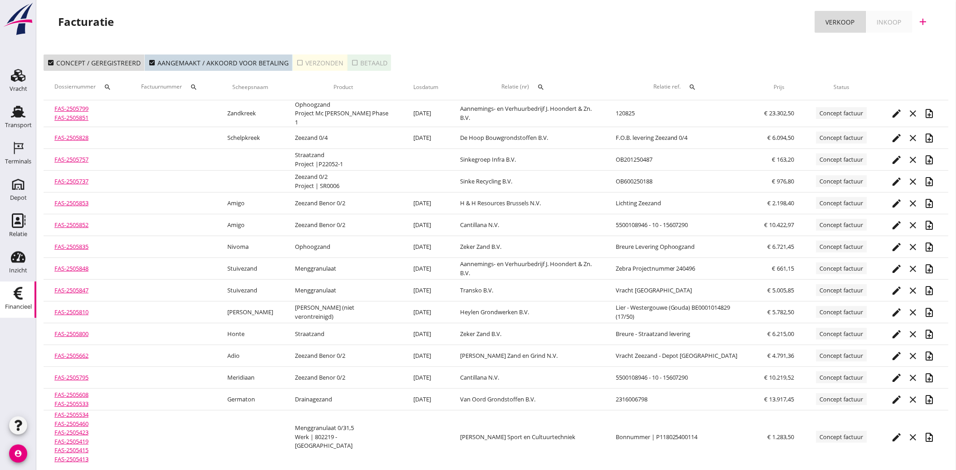
click at [550, 55] on div "check_box Concept / geregistreerd check_box Aangemaakt / akkoord voor betaling …" at bounding box center [496, 62] width 905 height 16
